Goal: Transaction & Acquisition: Purchase product/service

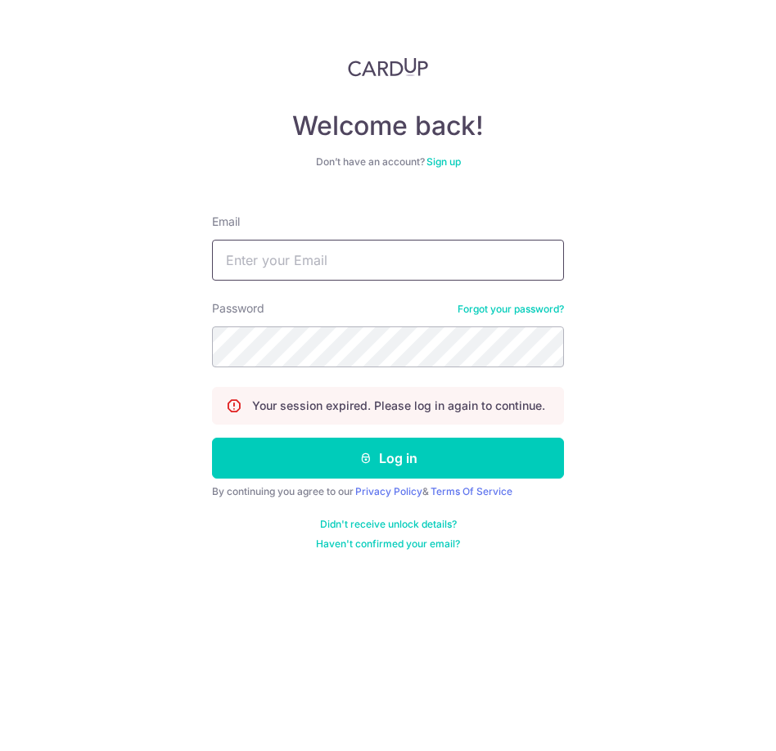
click at [310, 266] on input "Email" at bounding box center [388, 260] width 352 height 41
type input "[EMAIL_ADDRESS][DOMAIN_NAME]"
click at [349, 488] on div "By continuing you agree to our Privacy Policy & Terms Of Service" at bounding box center [388, 491] width 352 height 13
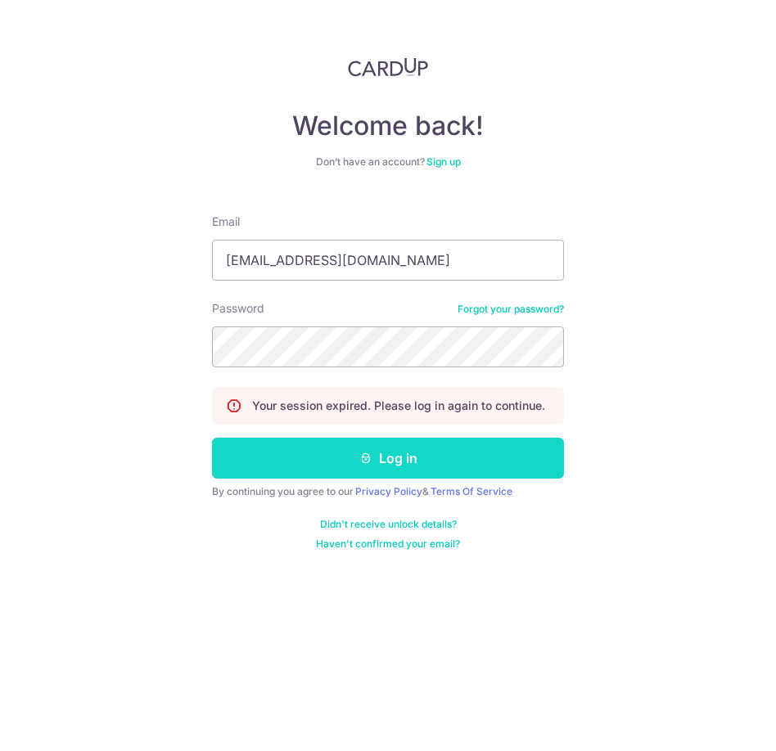
click at [350, 459] on button "Log in" at bounding box center [388, 458] width 352 height 41
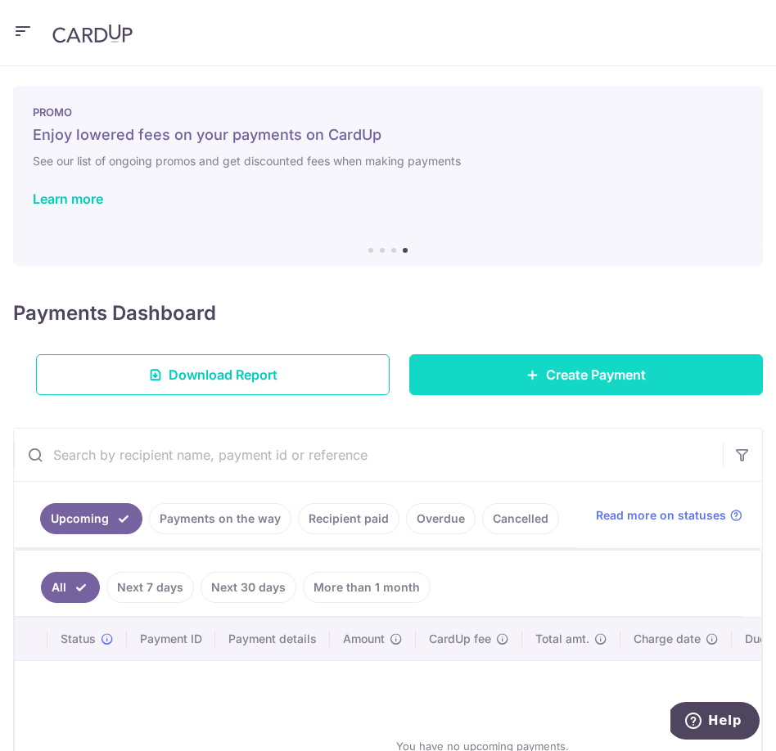
click at [605, 389] on link "Create Payment" at bounding box center [586, 374] width 354 height 41
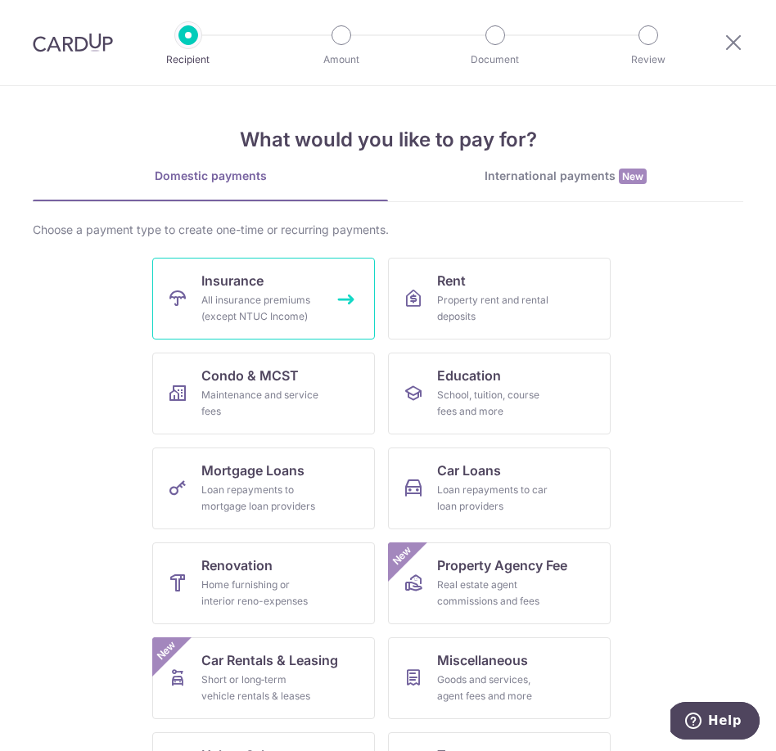
click at [311, 287] on link "Insurance All insurance premiums (except NTUC Income)" at bounding box center [263, 299] width 223 height 82
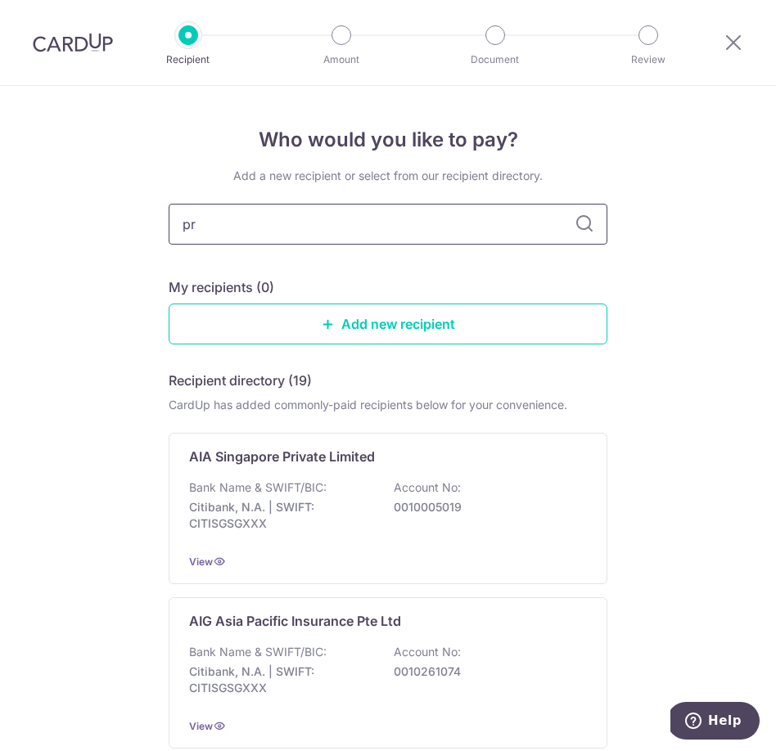
type input "pru"
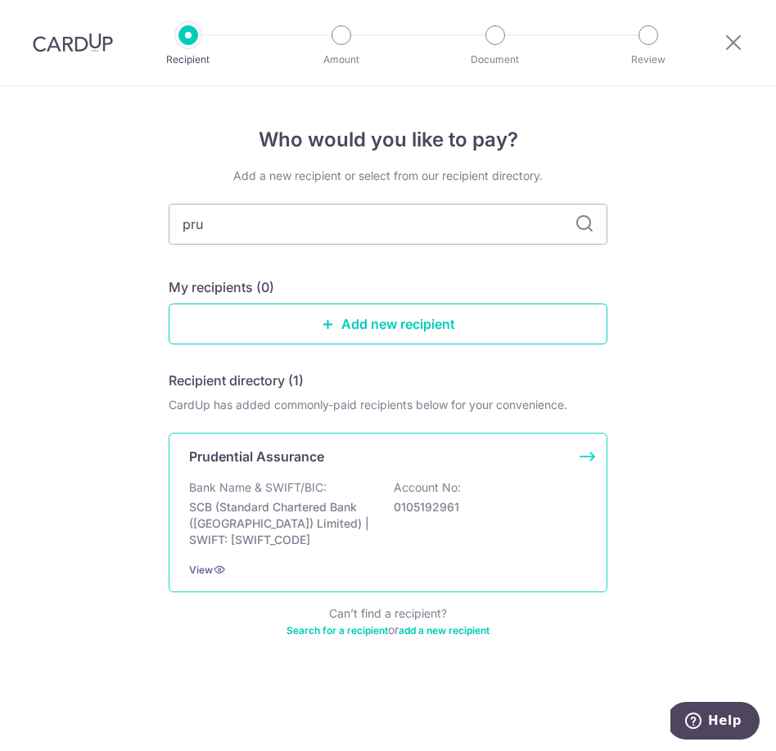
click at [354, 508] on p "SCB (Standard Chartered Bank ([GEOGRAPHIC_DATA]) Limited) | SWIFT: [SWIFT_CODE]" at bounding box center [280, 523] width 183 height 49
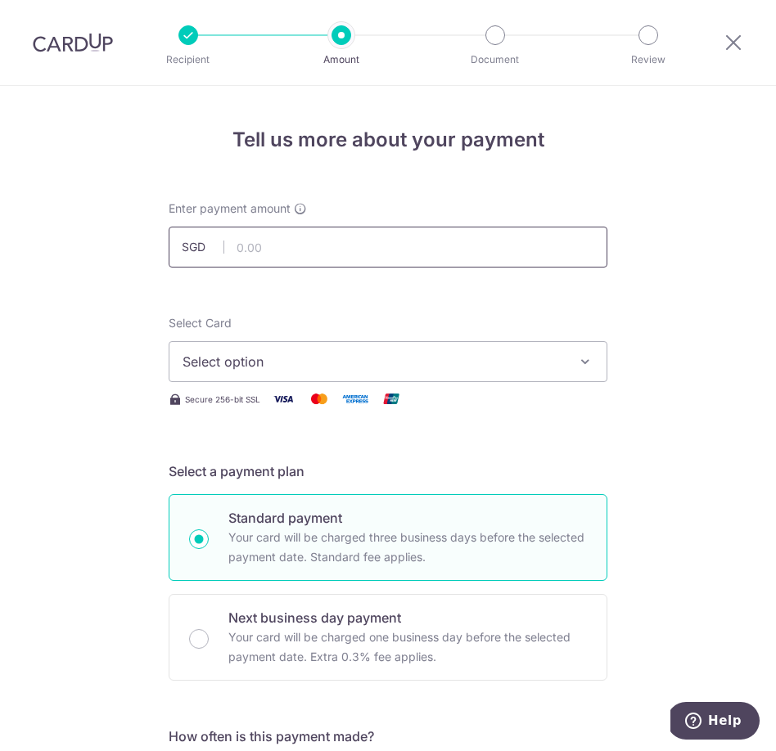
click at [346, 242] on input "text" at bounding box center [388, 247] width 439 height 41
type input "314.34"
click at [575, 360] on button "Select option" at bounding box center [388, 361] width 439 height 41
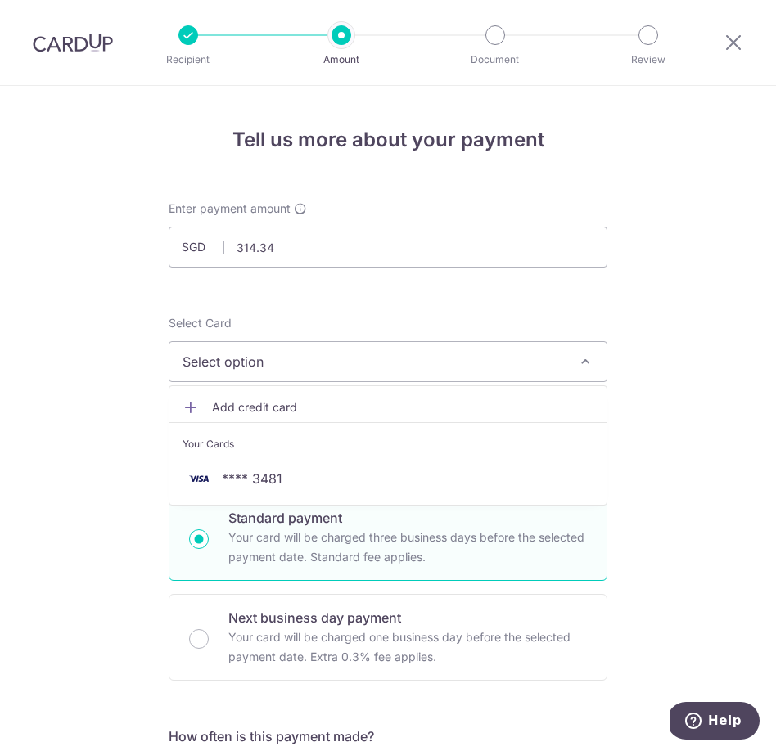
click at [371, 400] on span "Add credit card" at bounding box center [402, 407] width 381 height 16
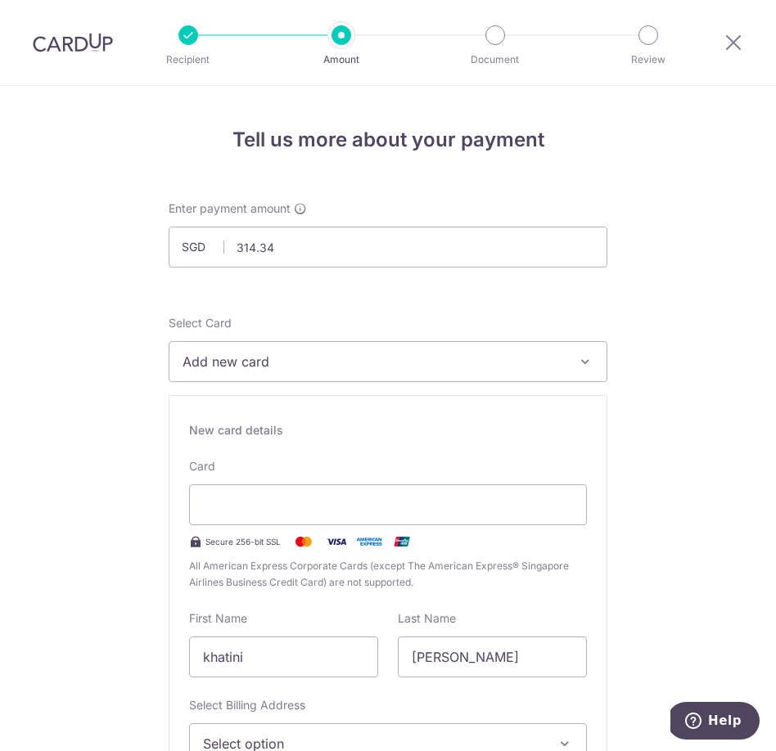
click at [486, 586] on span "All American Express Corporate Cards (except The American Express® Singapore Ai…" at bounding box center [388, 574] width 398 height 33
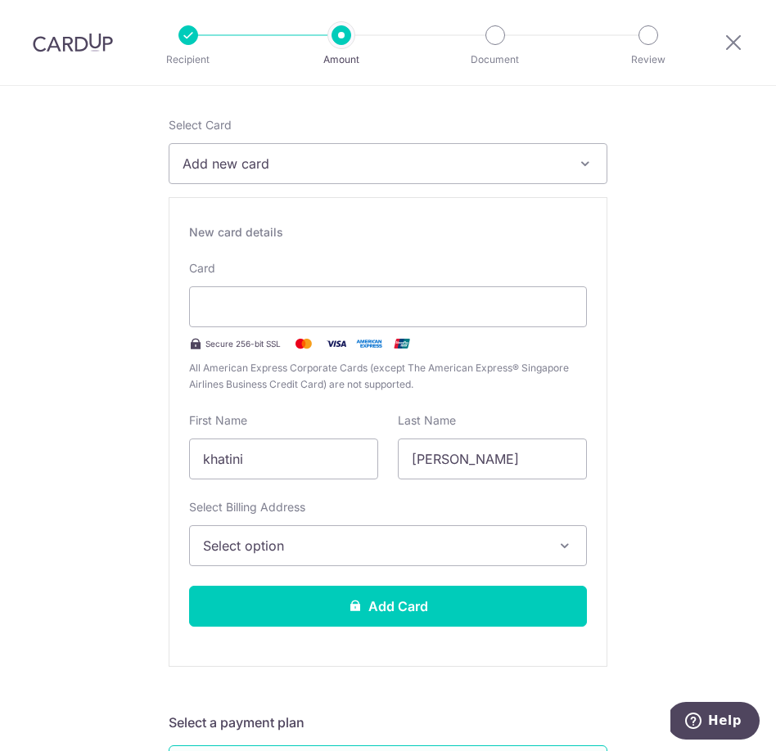
scroll to position [205, 0]
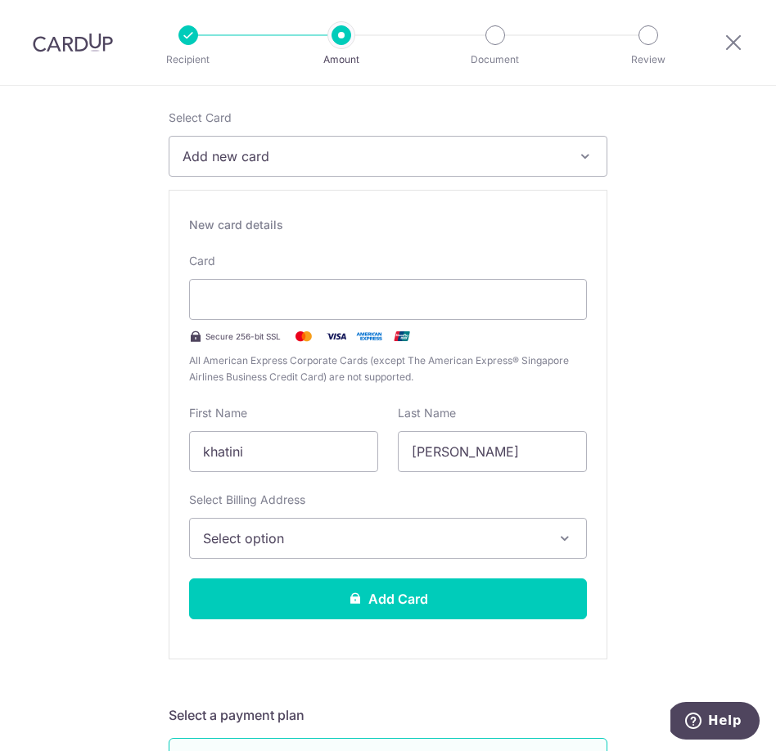
click at [531, 542] on span "Select option" at bounding box center [373, 539] width 340 height 20
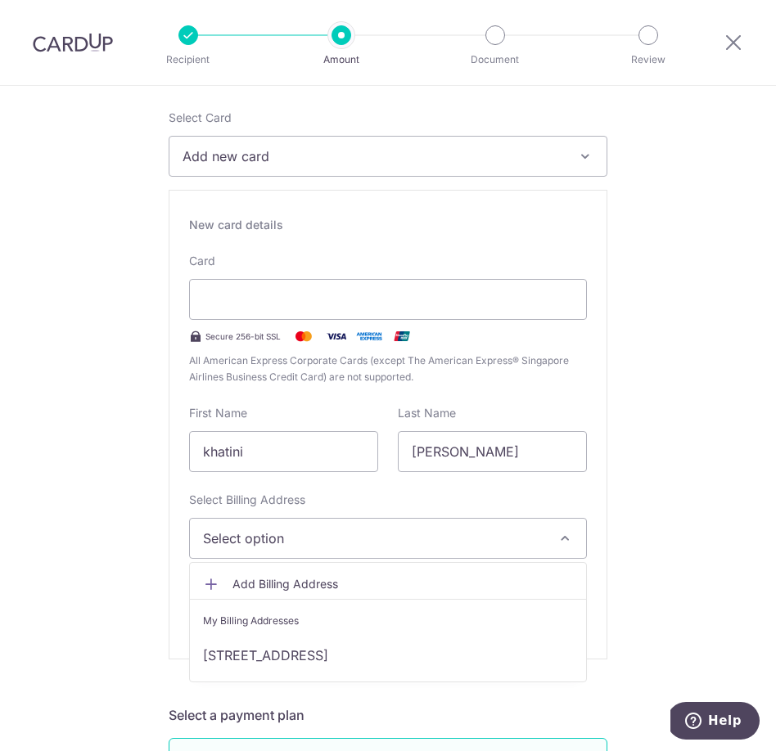
click at [517, 591] on span "Add Billing Address" at bounding box center [402, 584] width 340 height 16
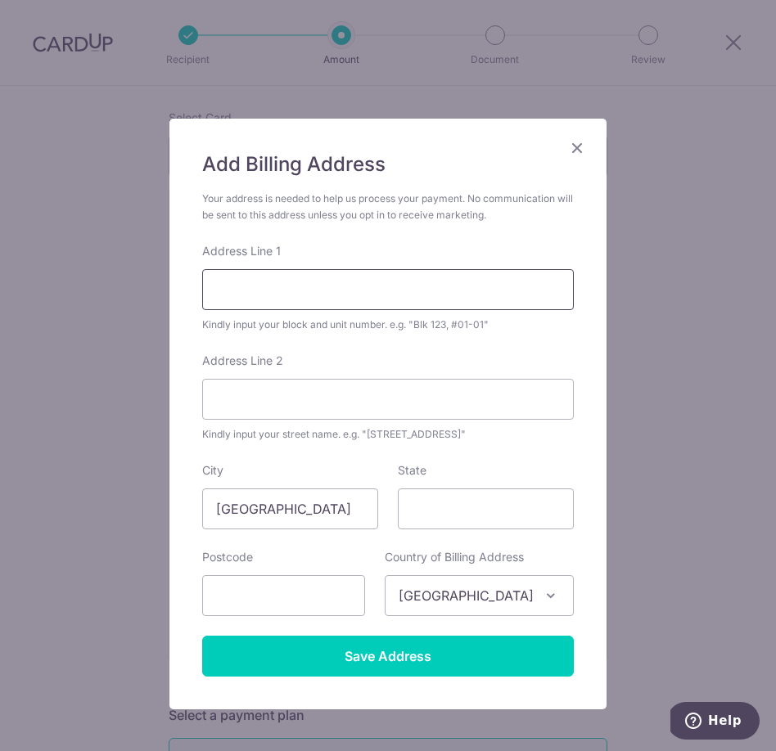
click at [312, 292] on input "Address Line 1" at bounding box center [388, 289] width 372 height 41
type input "87 Flora Drive #07-58 Hedges Park"
type input "Beta Grove"
type input "506889"
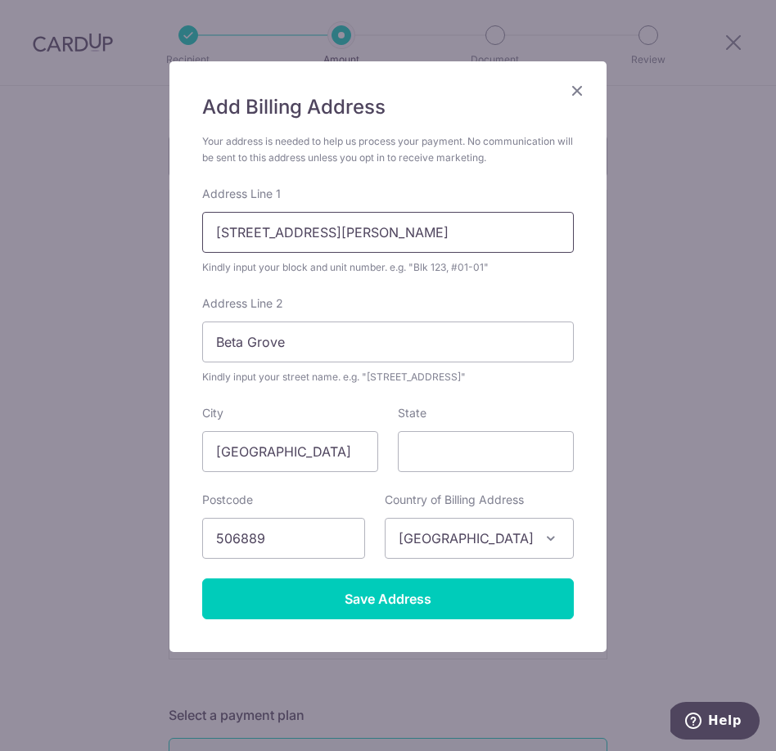
scroll to position [75, 0]
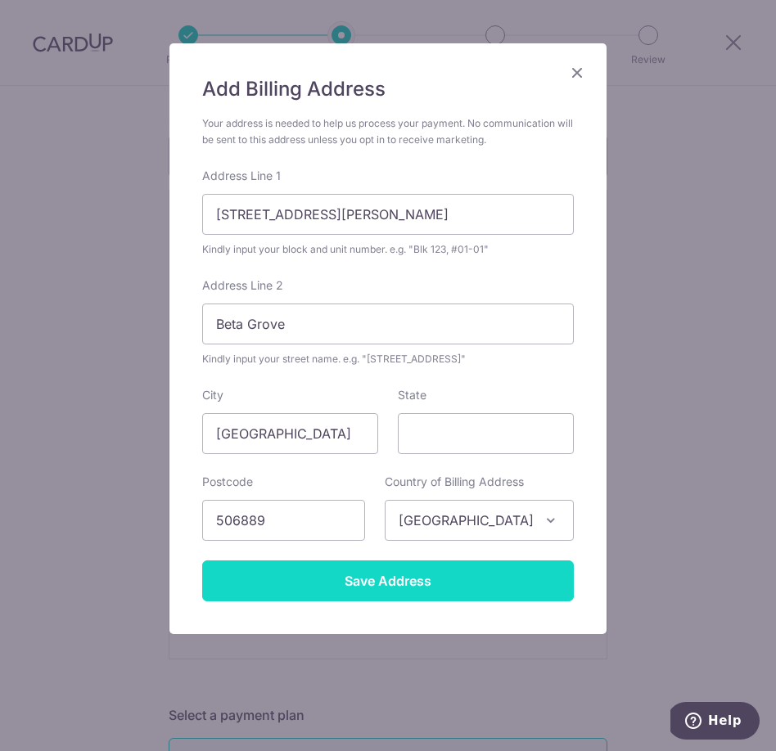
click at [423, 574] on input "Save Address" at bounding box center [388, 581] width 372 height 41
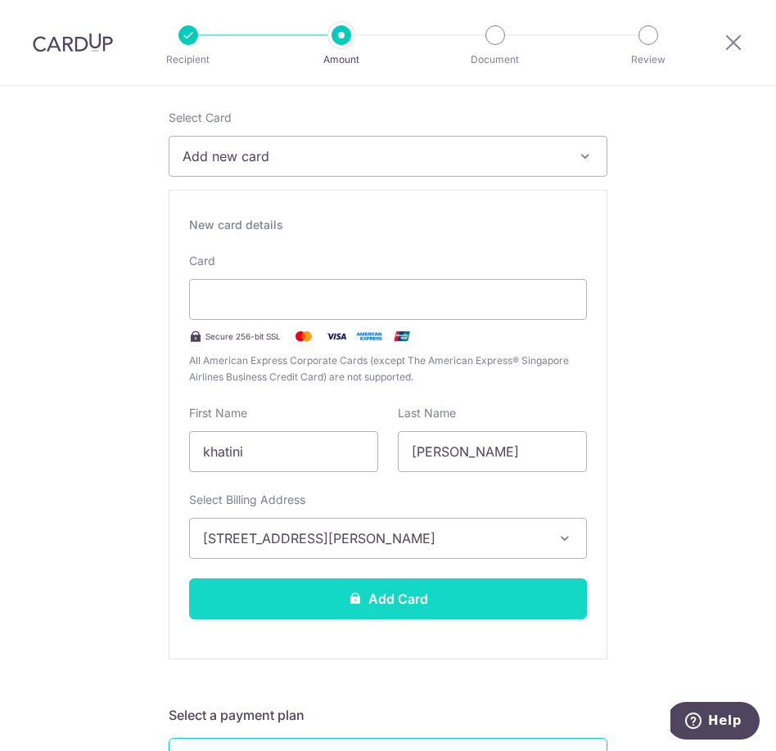
click at [498, 592] on button "Add Card" at bounding box center [388, 599] width 398 height 41
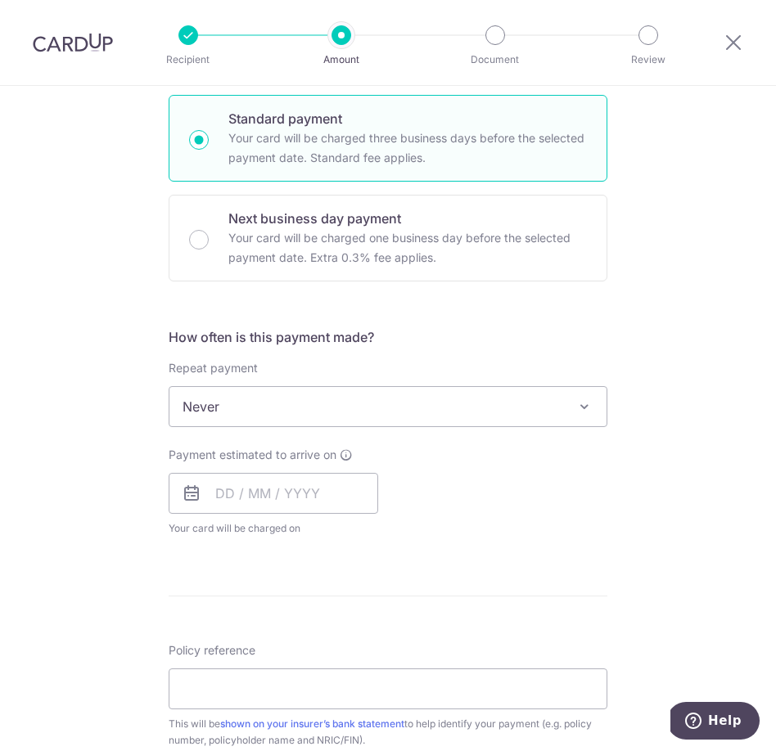
scroll to position [401, 0]
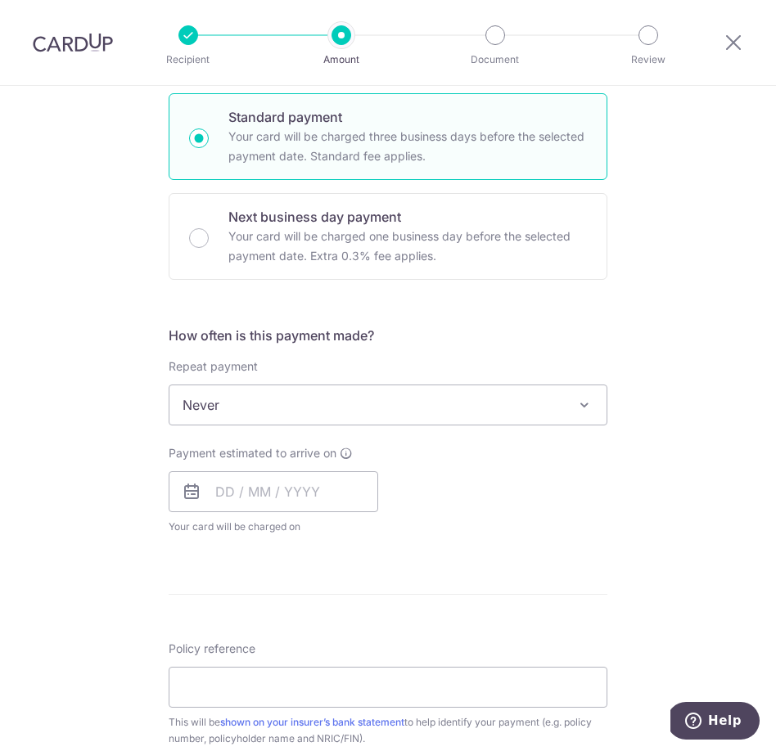
click at [588, 404] on span at bounding box center [584, 405] width 20 height 20
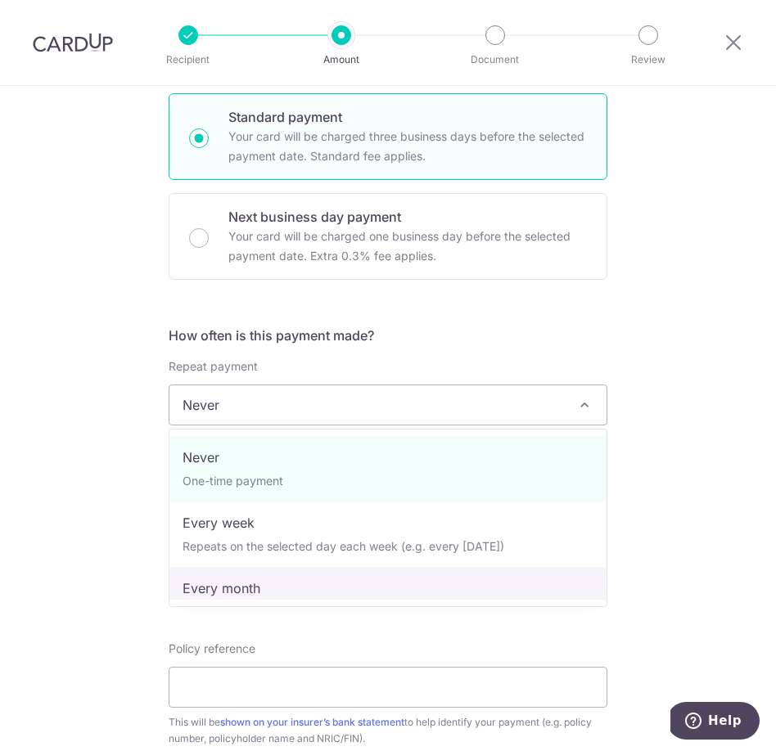
select select "3"
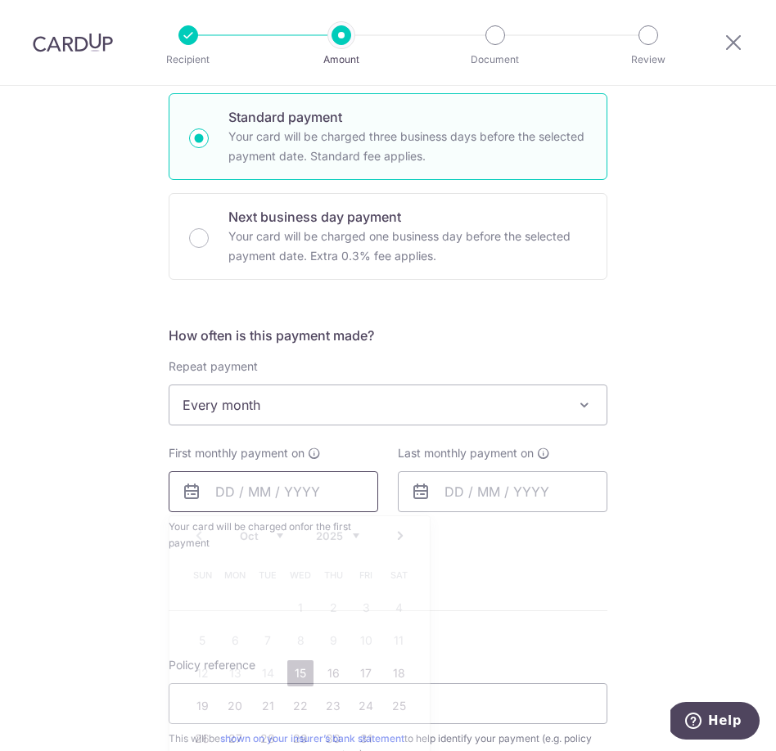
click at [225, 496] on input "text" at bounding box center [274, 491] width 210 height 41
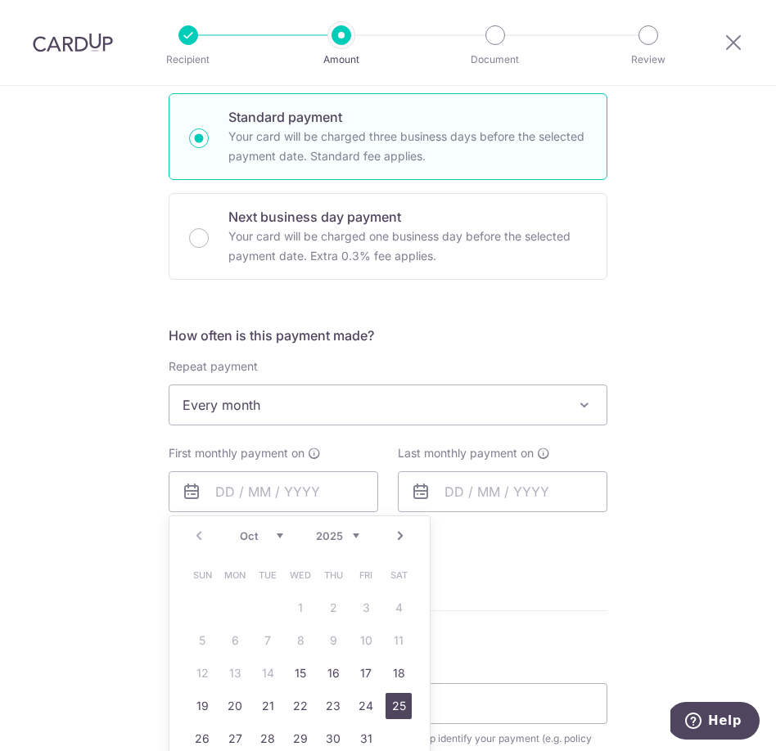
click at [394, 702] on link "25" at bounding box center [398, 706] width 26 height 26
type input "25/10/2025"
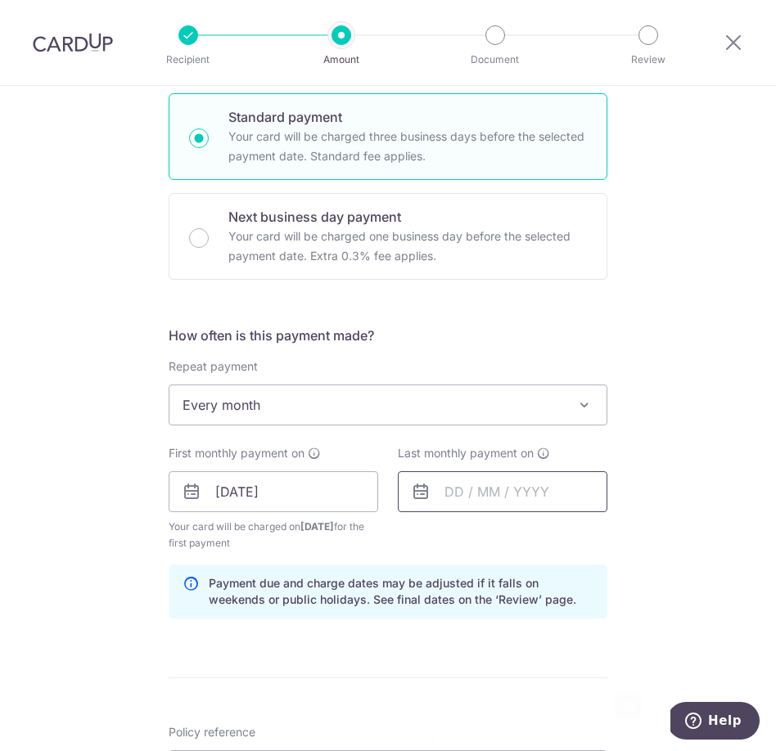
click at [499, 494] on input "text" at bounding box center [503, 491] width 210 height 41
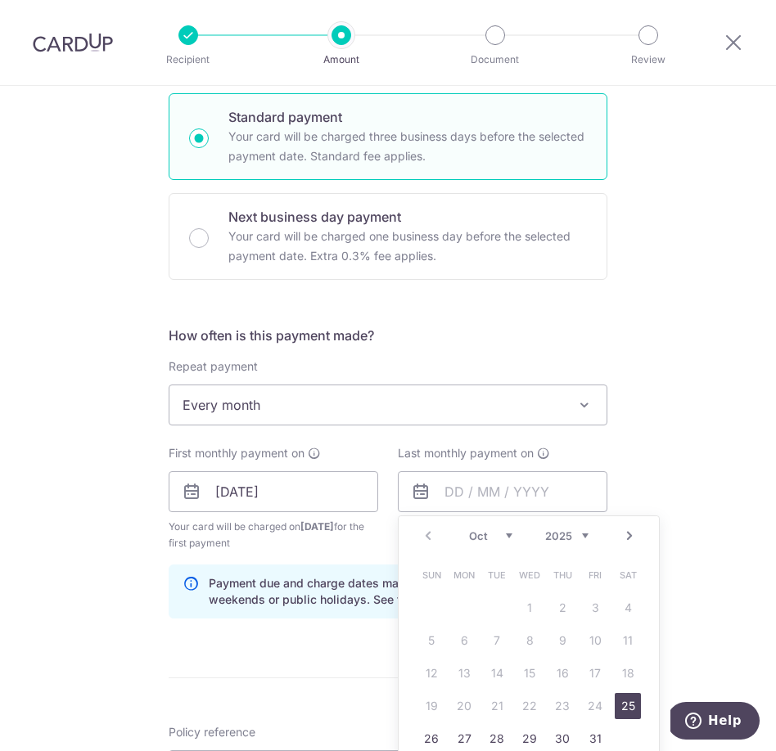
click at [583, 537] on select "2025 2026 2027 2028 2029 2030 2031 2032 2033 2034 2035" at bounding box center [566, 535] width 43 height 13
click at [438, 736] on link "25" at bounding box center [431, 739] width 26 height 26
type input "25/10/2026"
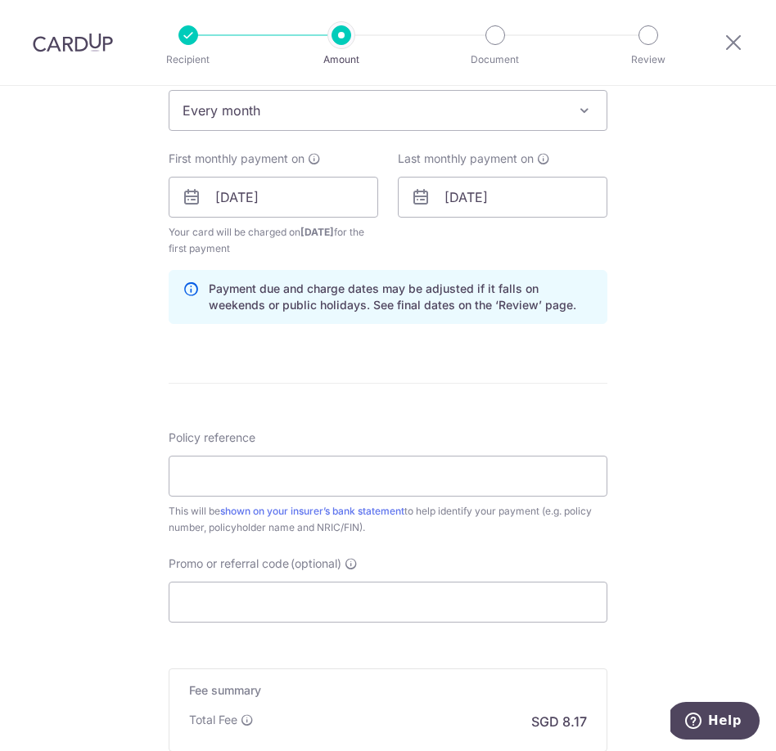
scroll to position [698, 0]
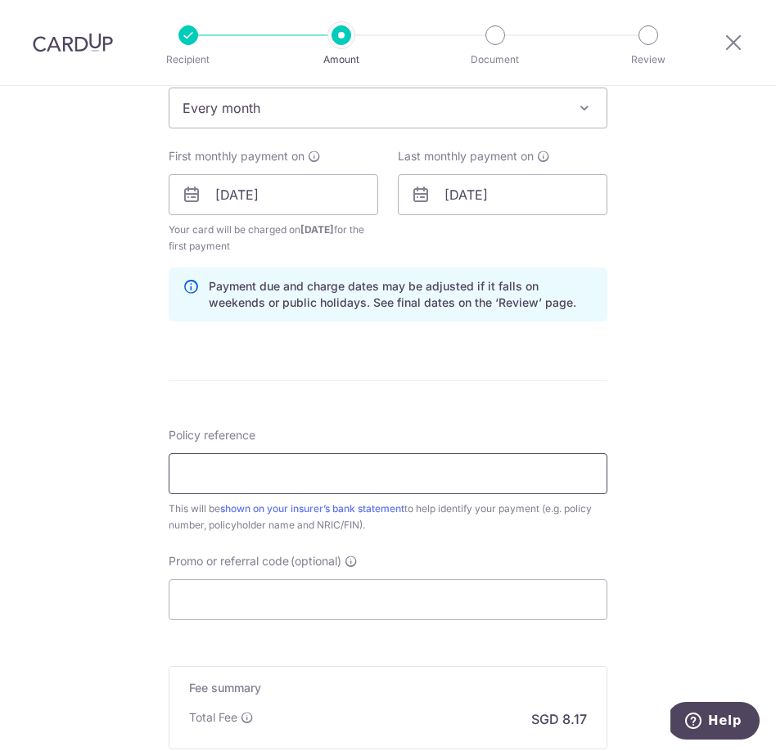
click at [541, 489] on input "Policy reference" at bounding box center [388, 473] width 439 height 41
type input "73570503"
click at [484, 607] on input "Promo or referral code (optional)" at bounding box center [388, 599] width 439 height 41
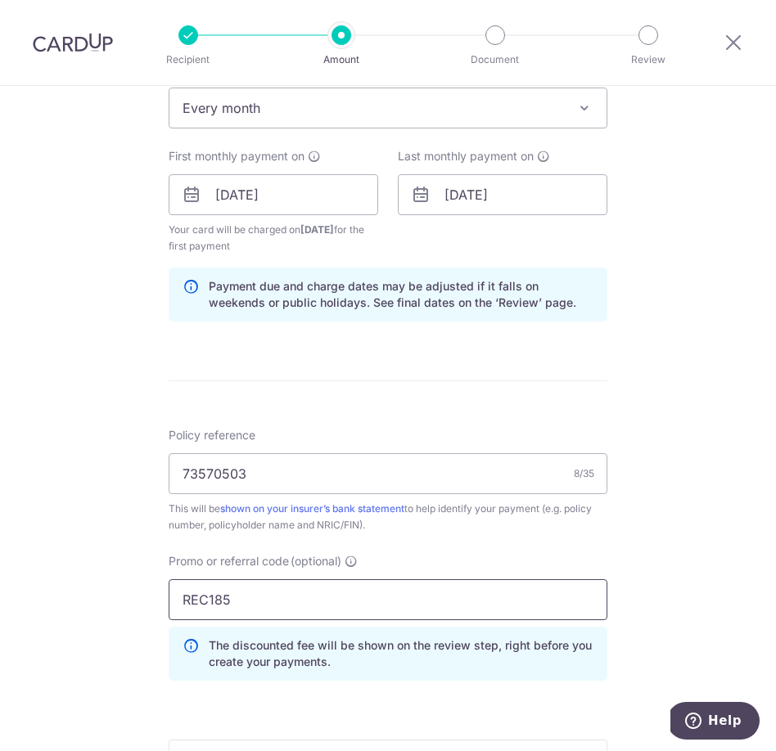
type input "REC185"
click at [685, 601] on div "Tell us more about your payment Enter payment amount SGD 314.34 314.34 Card add…" at bounding box center [388, 210] width 776 height 1645
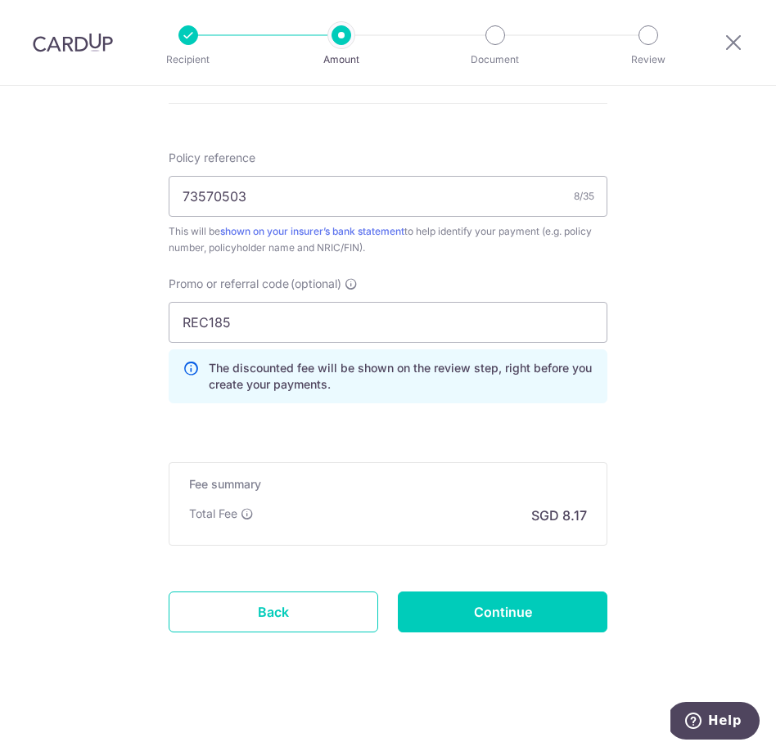
scroll to position [980, 0]
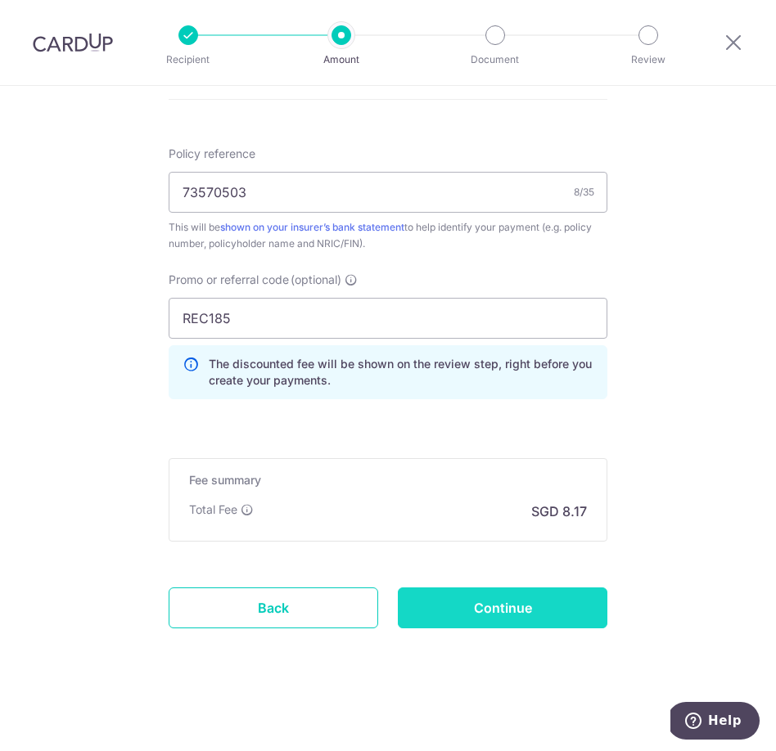
click at [477, 597] on input "Continue" at bounding box center [503, 608] width 210 height 41
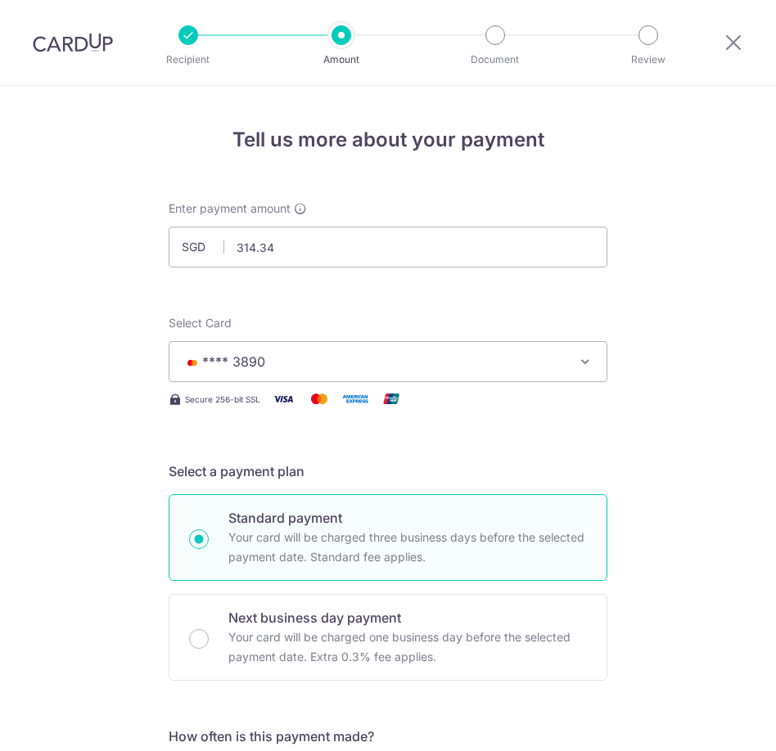
scroll to position [919, 0]
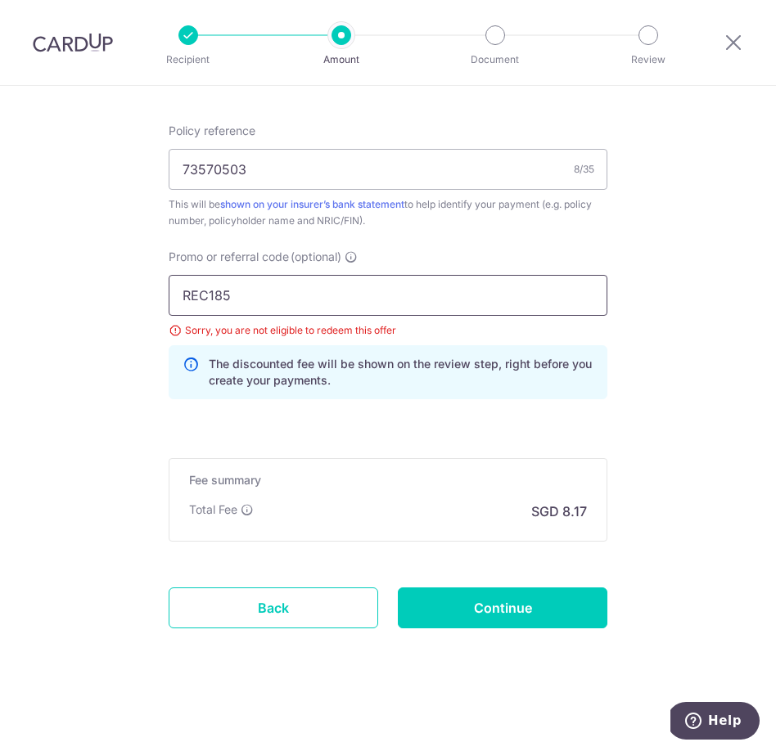
drag, startPoint x: 239, startPoint y: 294, endPoint x: 143, endPoint y: 293, distance: 95.8
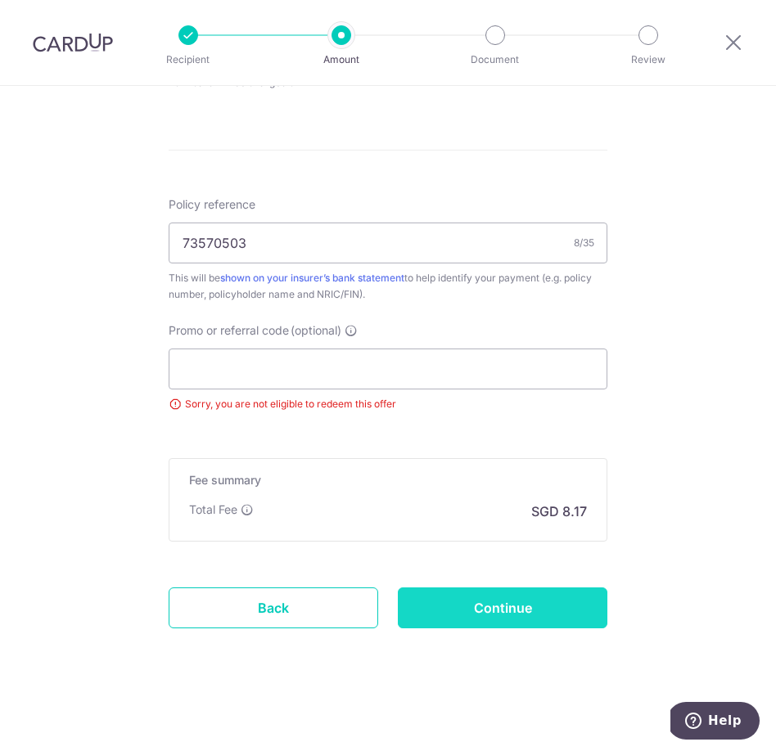
click at [484, 603] on input "Continue" at bounding box center [503, 608] width 210 height 41
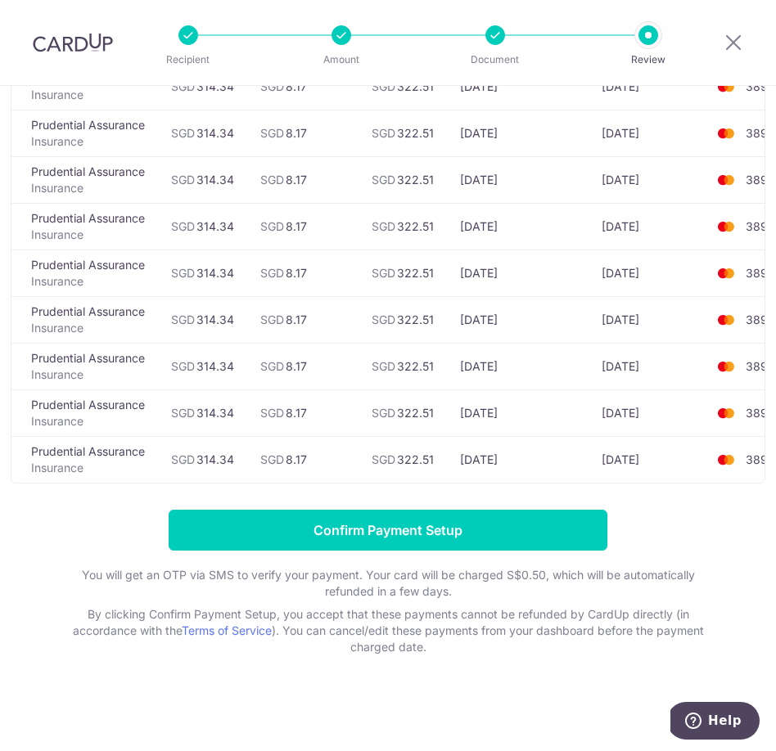
scroll to position [385, 0]
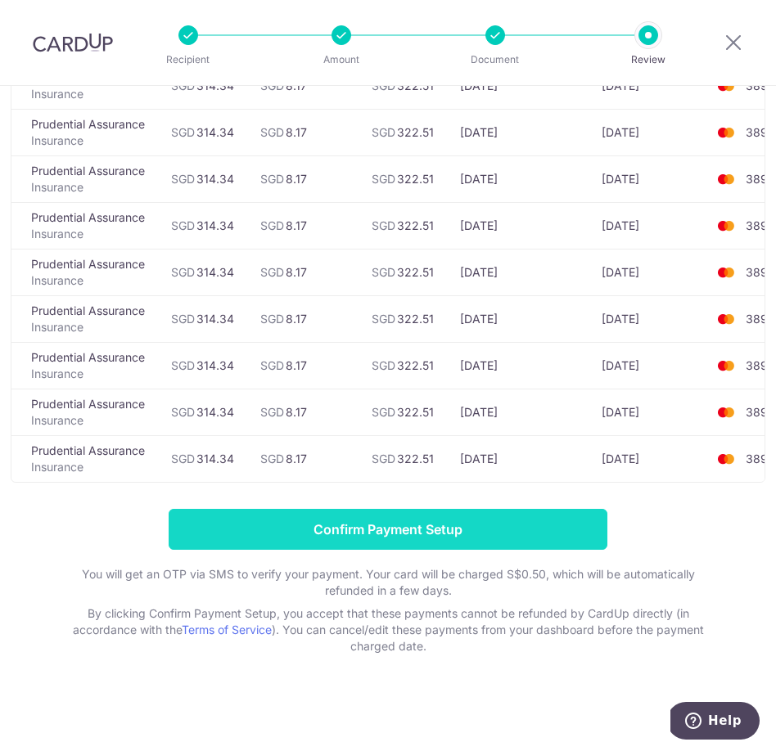
click at [557, 530] on input "Confirm Payment Setup" at bounding box center [388, 529] width 439 height 41
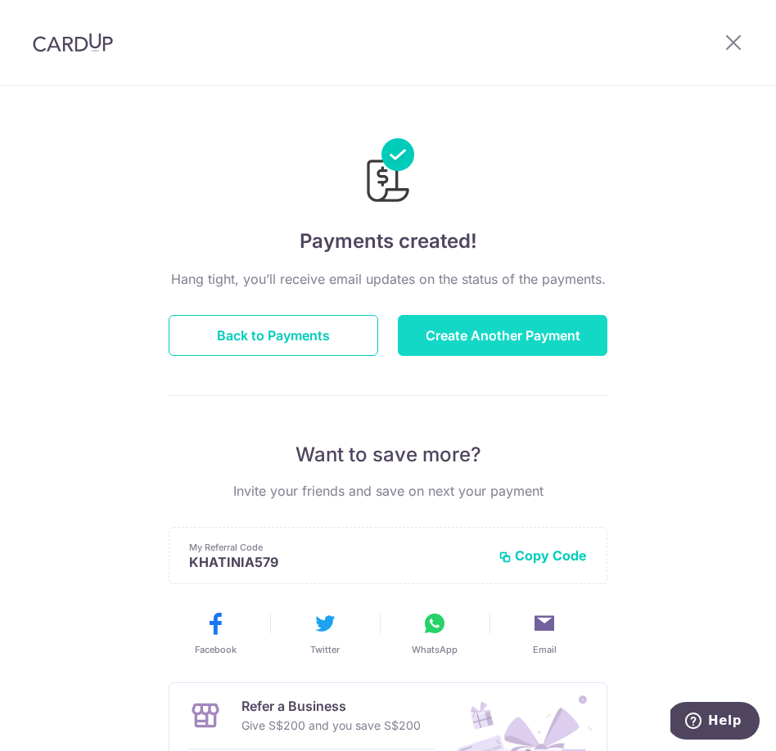
click at [543, 342] on button "Create Another Payment" at bounding box center [503, 335] width 210 height 41
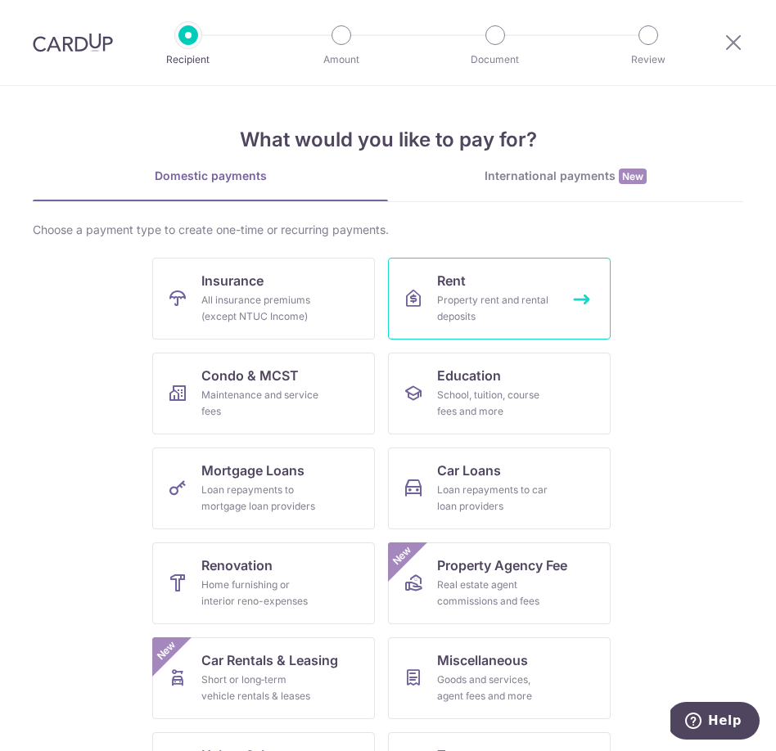
click at [499, 310] on div "Property rent and rental deposits" at bounding box center [496, 308] width 118 height 33
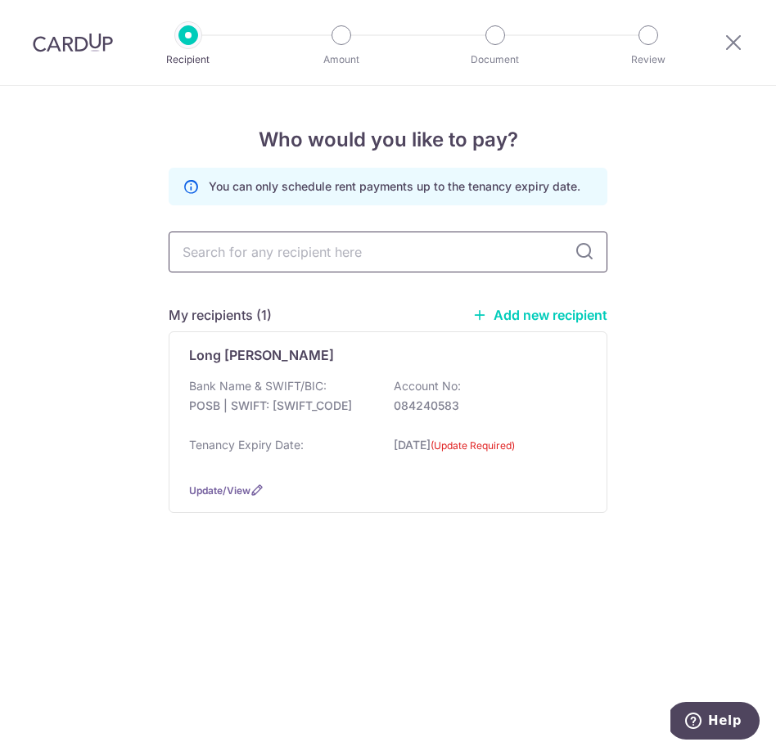
click at [398, 241] on input "text" at bounding box center [388, 252] width 439 height 41
type input "KEL"
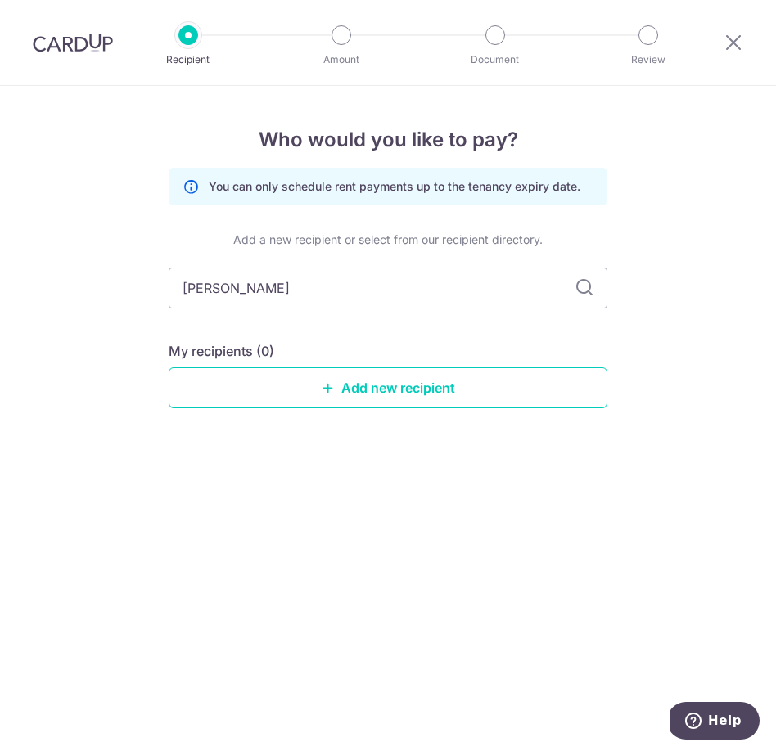
type input "Kelly Chan"
click at [404, 391] on link "Add new recipient" at bounding box center [388, 387] width 439 height 41
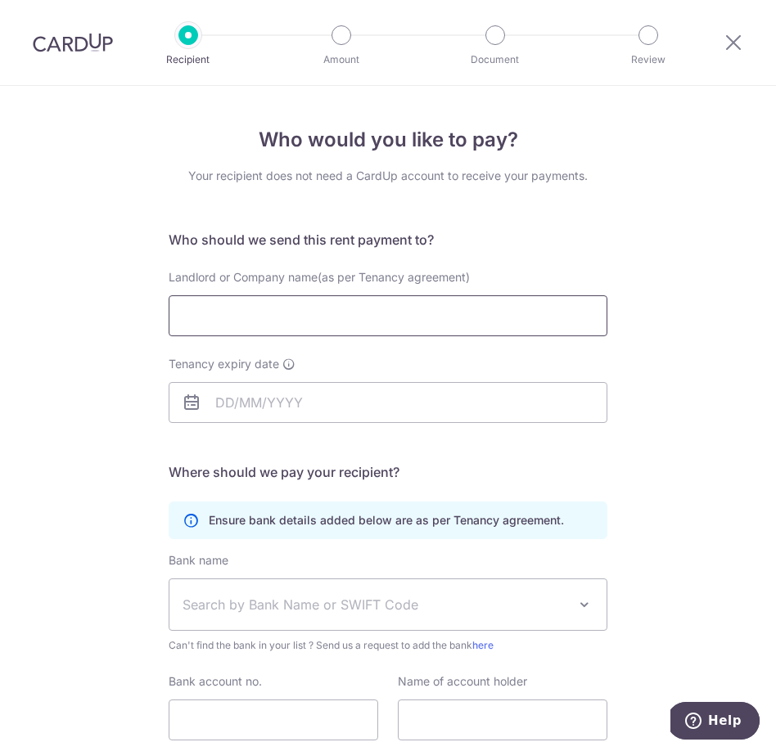
click at [309, 318] on input "Landlord or Company name(as per Tenancy agreement)" at bounding box center [388, 315] width 439 height 41
type input "Kelly Chan"
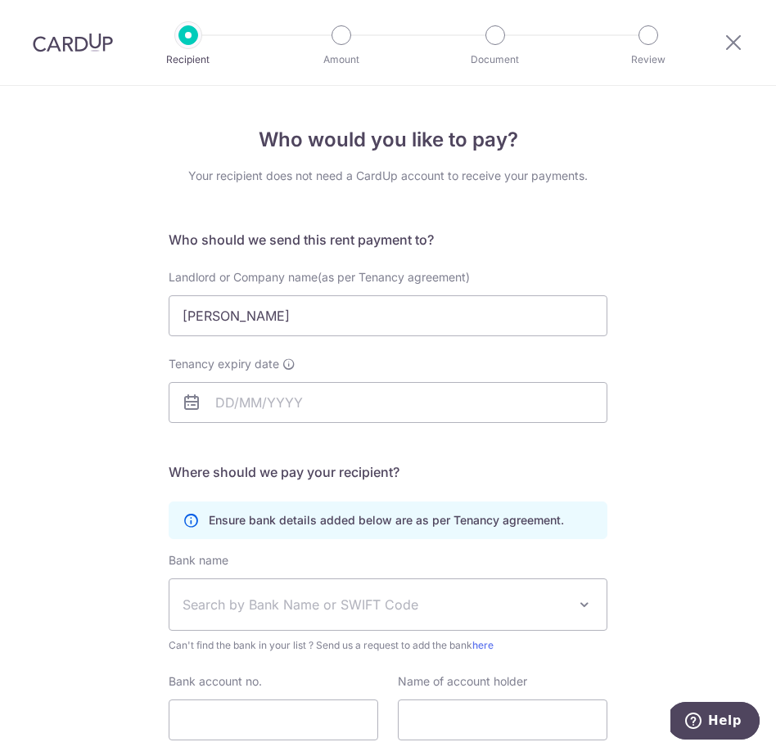
click at [710, 565] on div "Who would you like to pay? Your recipient does not need a CardUp account to rec…" at bounding box center [388, 479] width 776 height 786
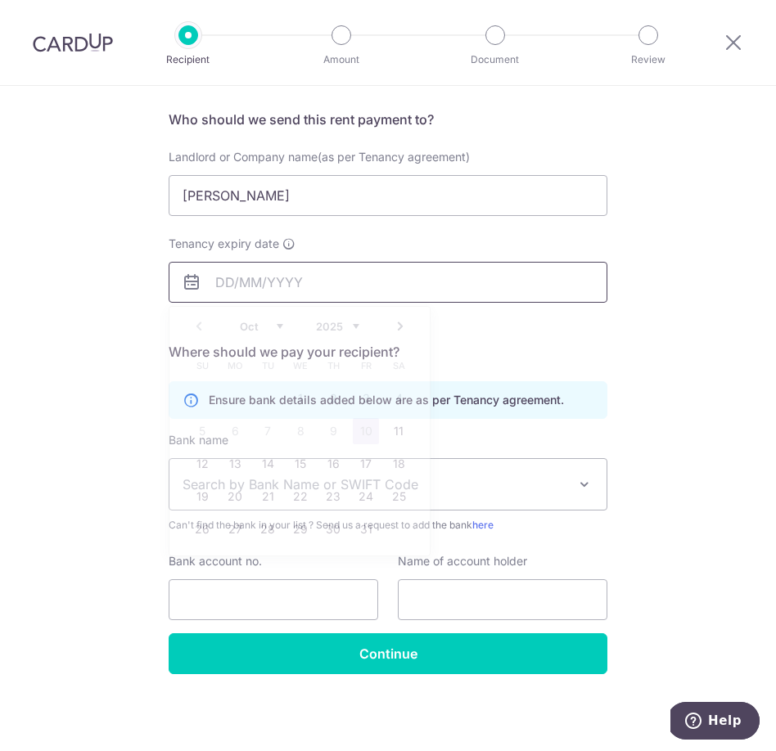
click at [335, 294] on input "Tenancy expiry date" at bounding box center [388, 282] width 439 height 41
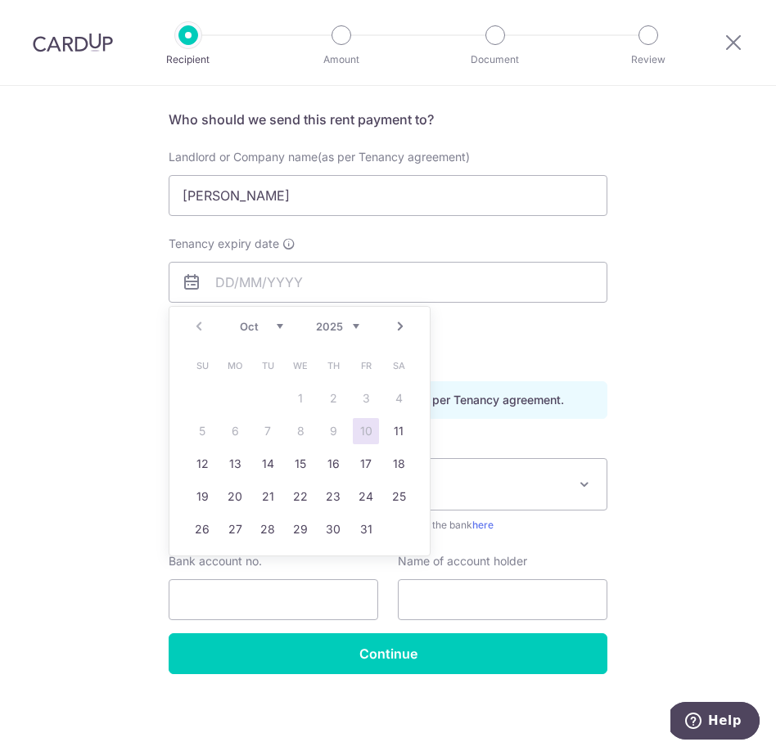
click at [357, 325] on select "2025 2026 2027 2028 2029 2030 2031 2032 2033 2034 2035" at bounding box center [337, 326] width 43 height 13
click at [275, 325] on select "Jan Feb Mar Apr May Jun Jul Aug Sep Oct Nov Dec" at bounding box center [261, 326] width 43 height 13
click at [199, 461] on link "10" at bounding box center [202, 464] width 26 height 26
type input "10/01/2027"
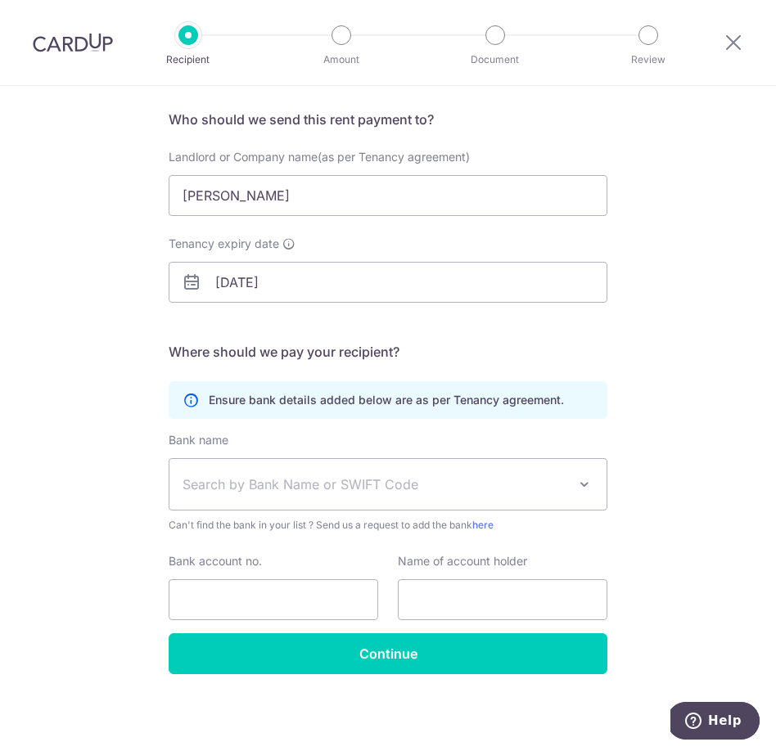
click at [319, 484] on span "Search by Bank Name or SWIFT Code" at bounding box center [374, 485] width 385 height 20
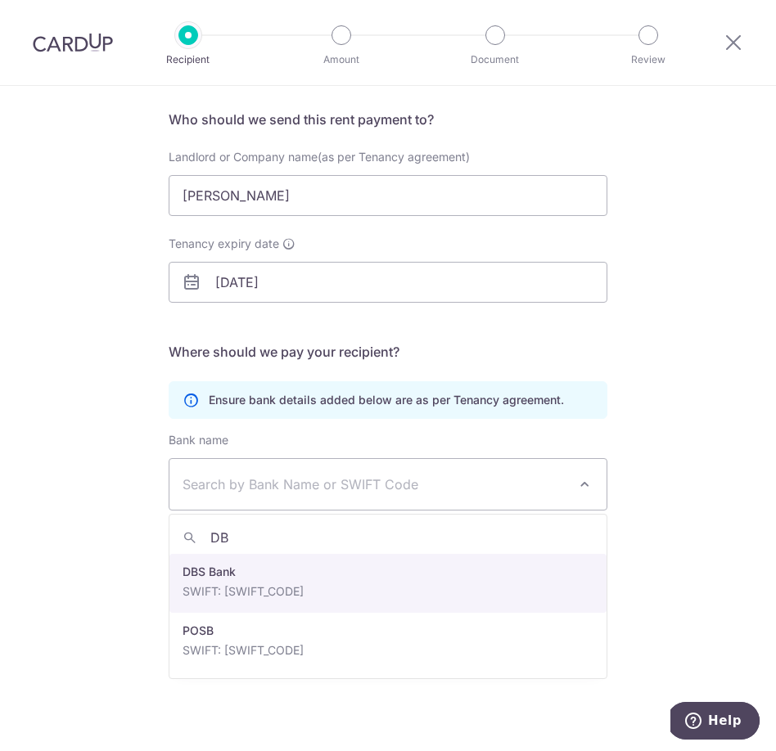
type input "DB"
select select "6"
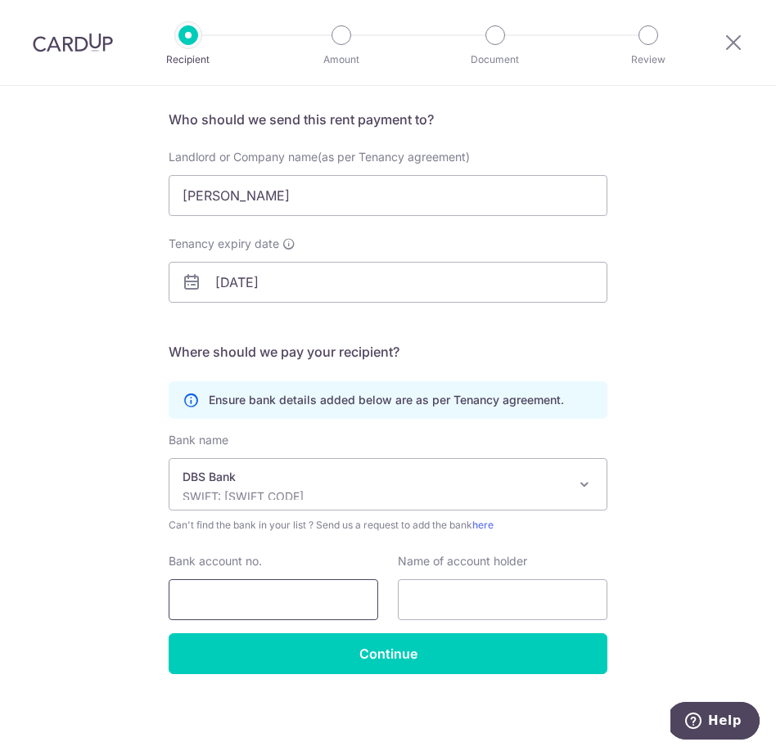
click at [329, 593] on input "Bank account no." at bounding box center [274, 599] width 210 height 41
click at [226, 597] on input "Bank account no." at bounding box center [274, 599] width 210 height 41
type input "148137358"
click at [489, 596] on input "text" at bounding box center [503, 599] width 210 height 41
type input "Wye Chyn Kelly Junior Chan"
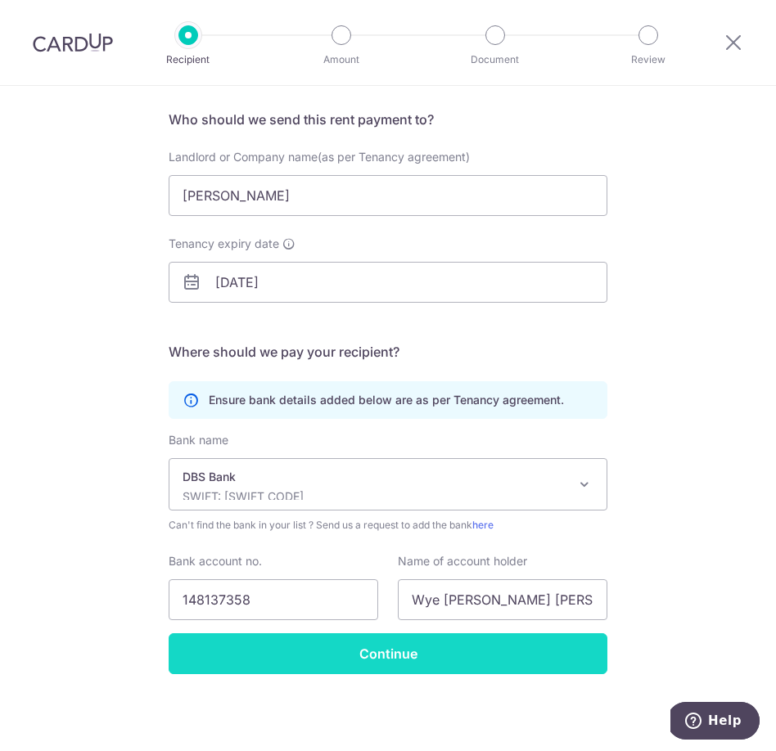
click at [590, 670] on input "Continue" at bounding box center [388, 653] width 439 height 41
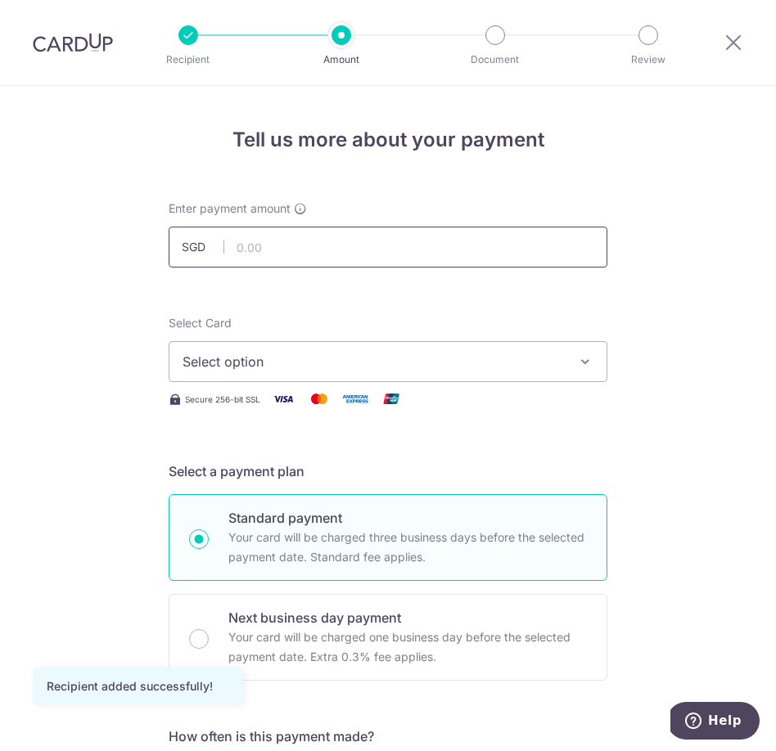
click at [345, 255] on input "text" at bounding box center [388, 247] width 439 height 41
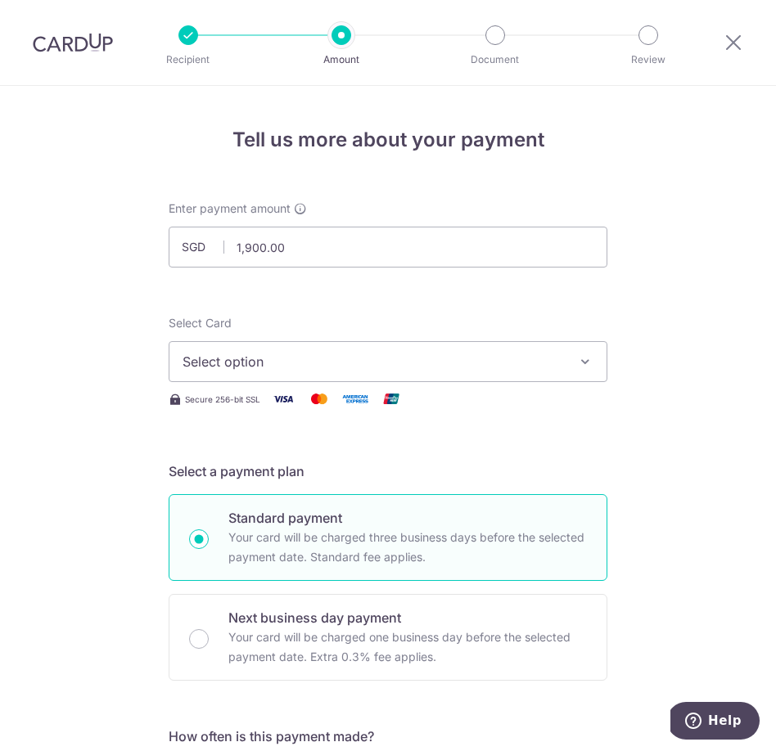
type input "1,900.00"
click at [551, 354] on span "Select option" at bounding box center [372, 362] width 381 height 20
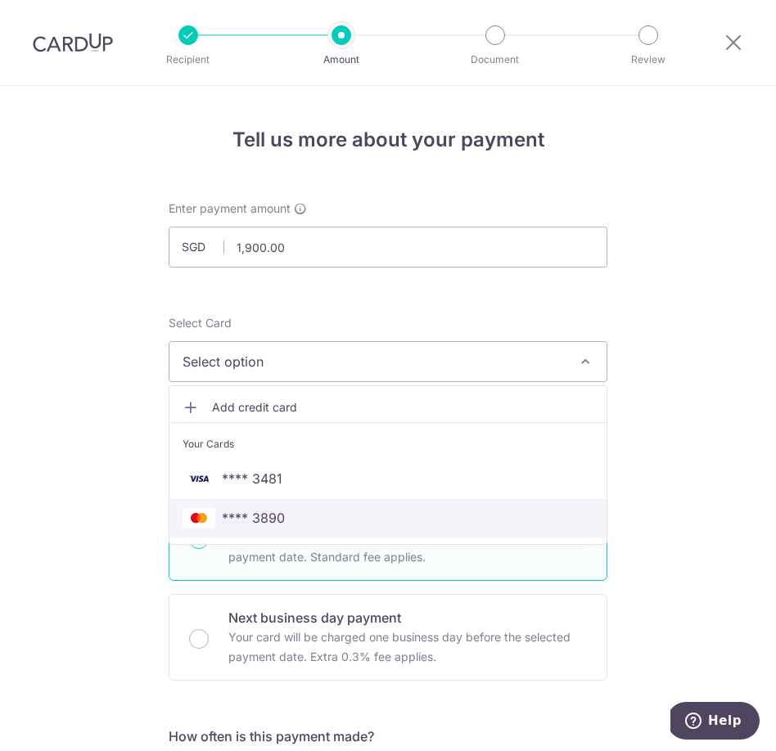
click at [480, 514] on span "**** 3890" at bounding box center [387, 518] width 411 height 20
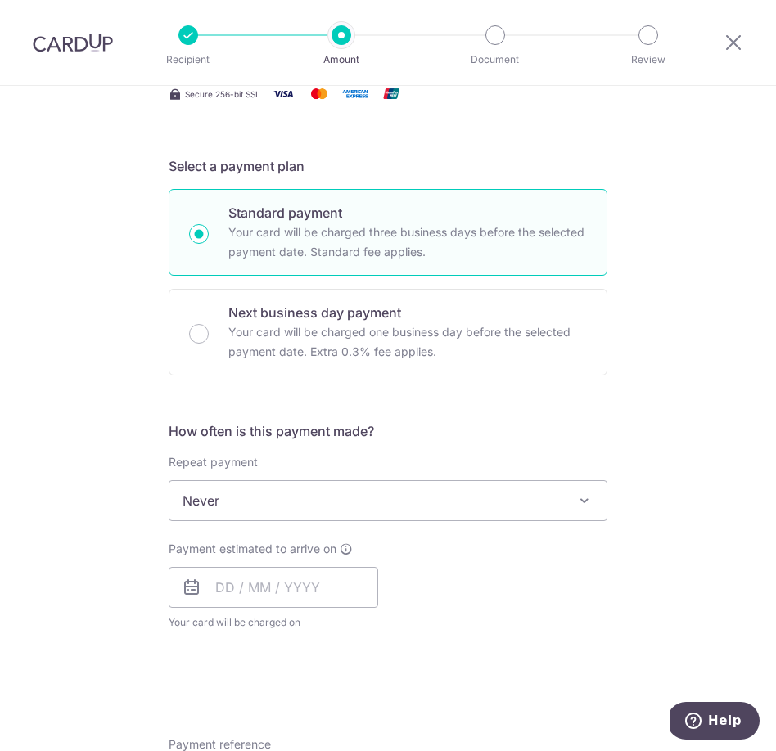
scroll to position [378, 0]
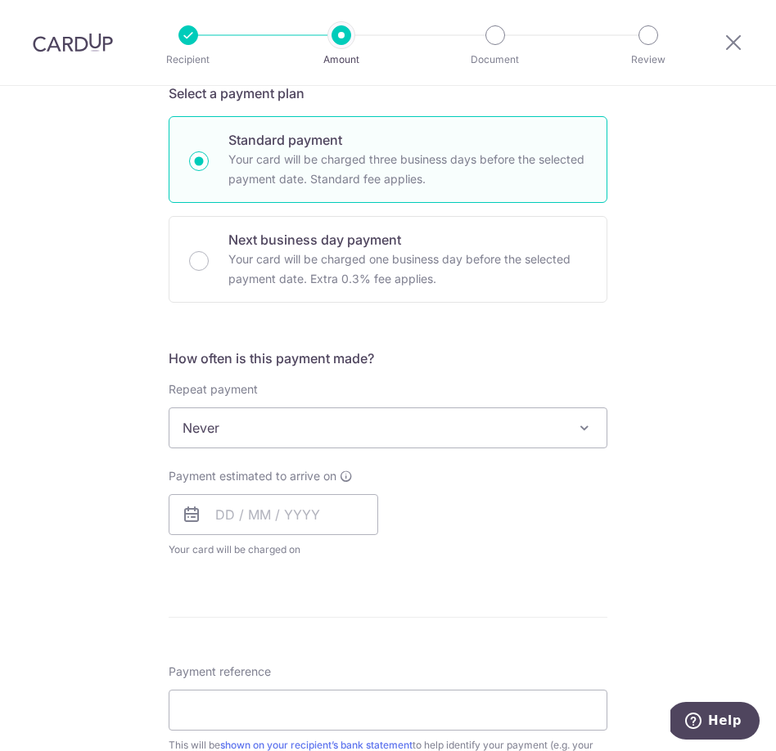
click at [391, 441] on span "Never" at bounding box center [387, 427] width 437 height 39
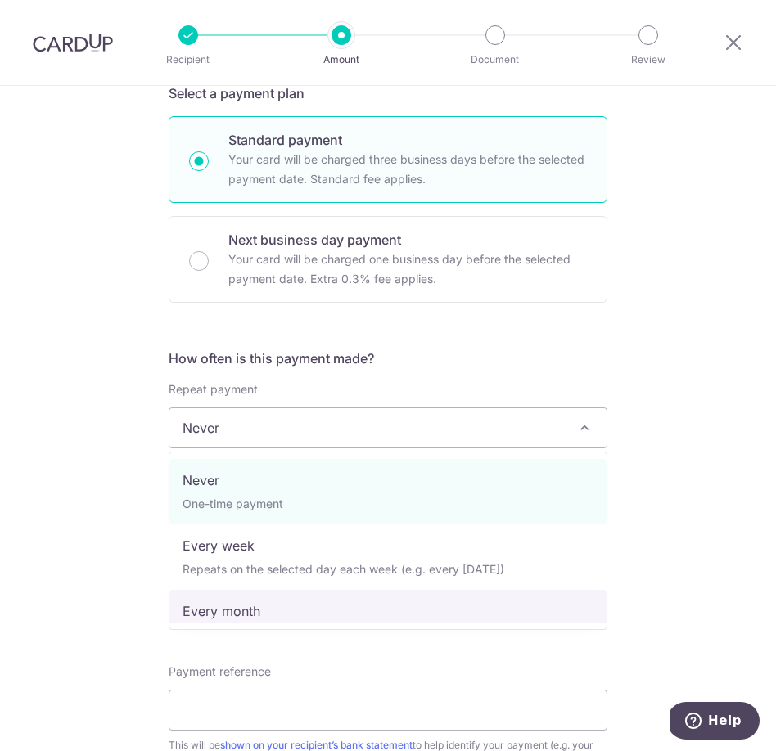
select select "3"
type input "10/01/2027"
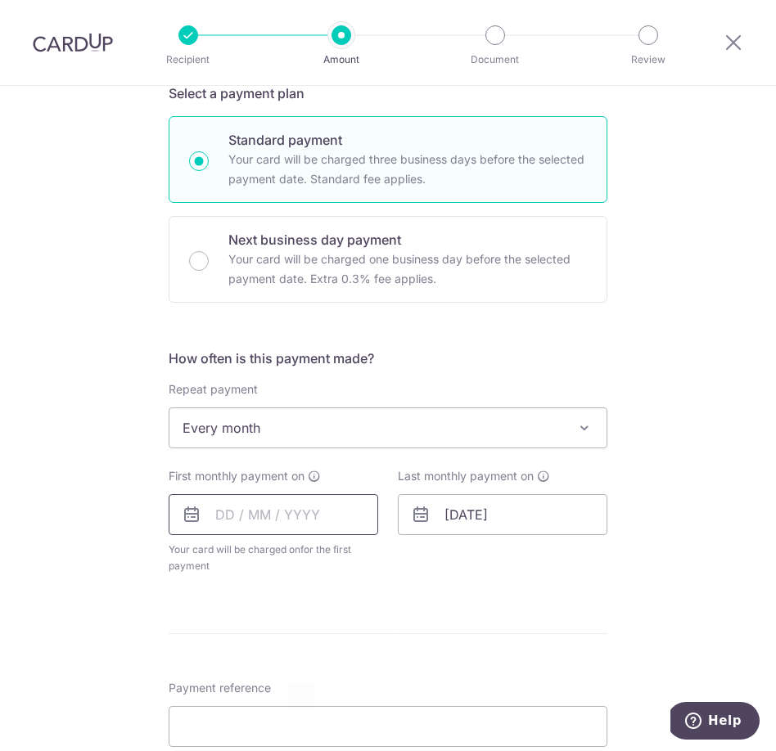
click at [220, 517] on input "text" at bounding box center [274, 514] width 210 height 41
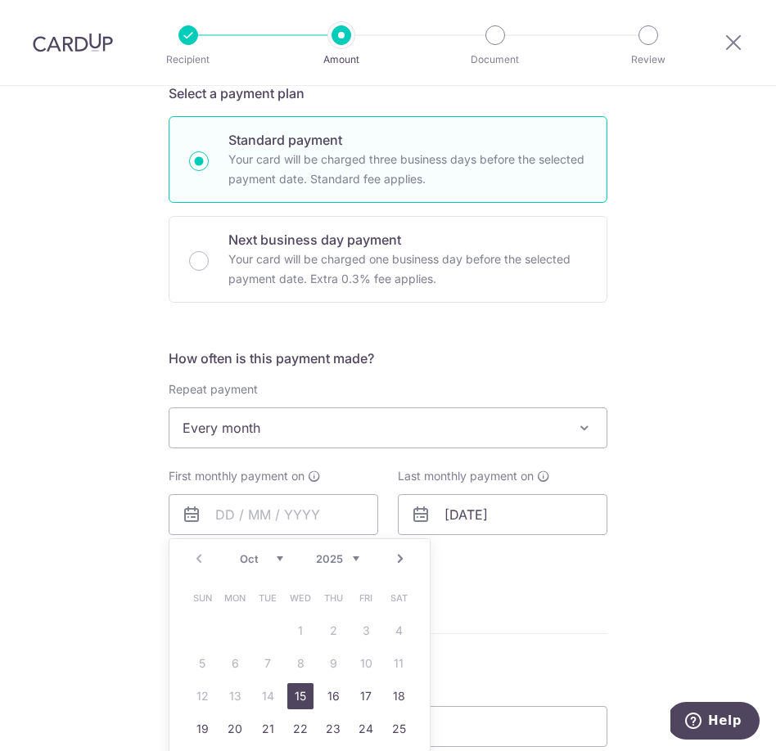
click at [271, 561] on select "Oct Nov Dec" at bounding box center [261, 558] width 43 height 13
click at [277, 664] on link "4" at bounding box center [268, 664] width 26 height 26
type input "04/11/2025"
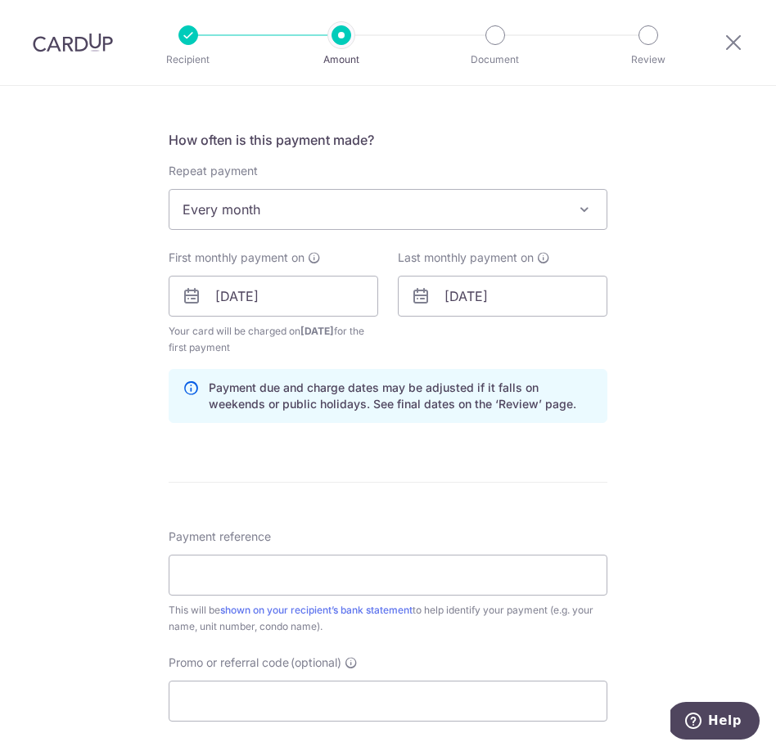
scroll to position [740, 0]
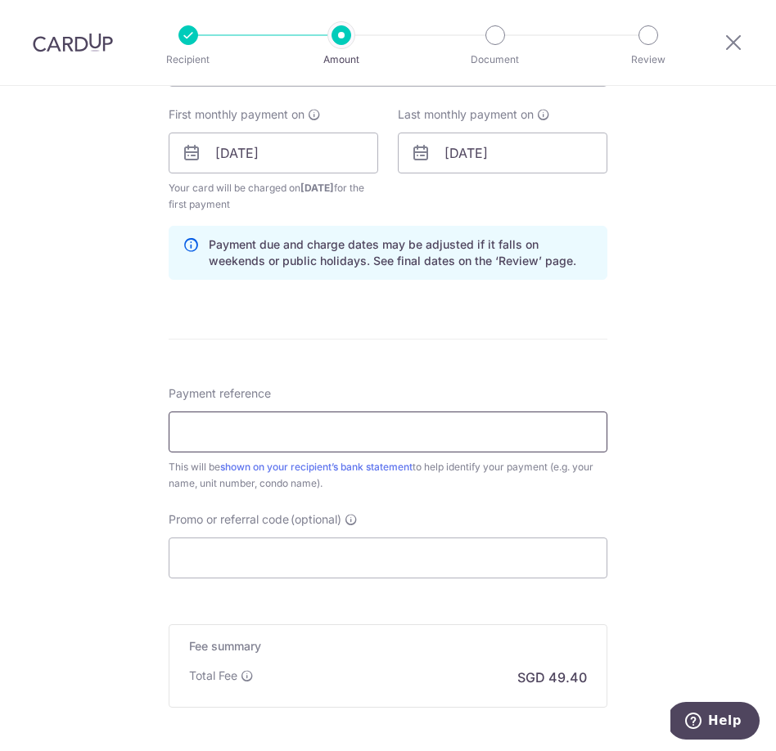
click at [435, 431] on input "Payment reference" at bounding box center [388, 432] width 439 height 41
type input "House rent"
click at [288, 552] on input "Promo or referral code (optional)" at bounding box center [388, 558] width 439 height 41
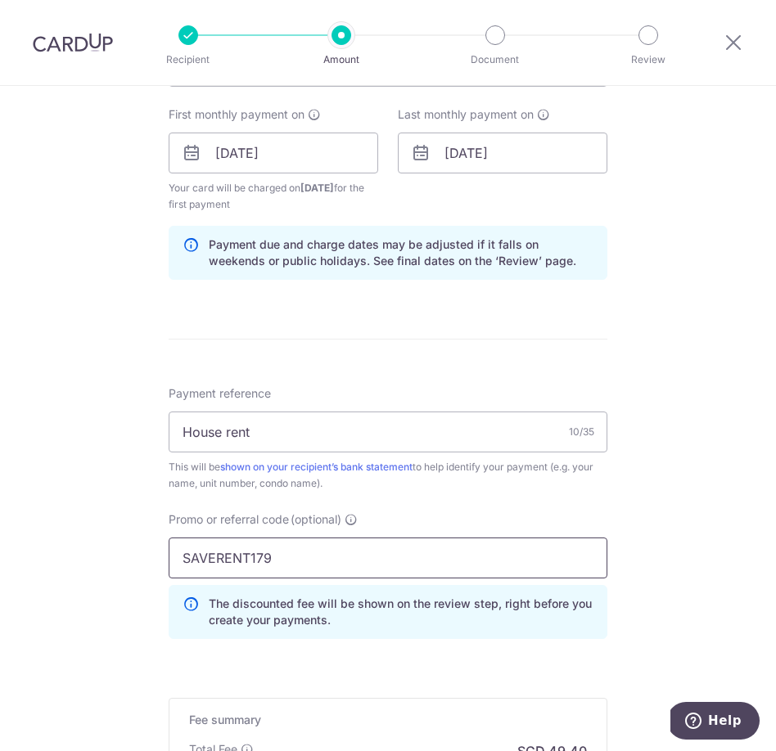
type input "SAVERENT179"
click at [723, 570] on div "Tell us more about your payment Enter payment amount SGD 1,900.00 1900.00 Recip…" at bounding box center [388, 168] width 776 height 1645
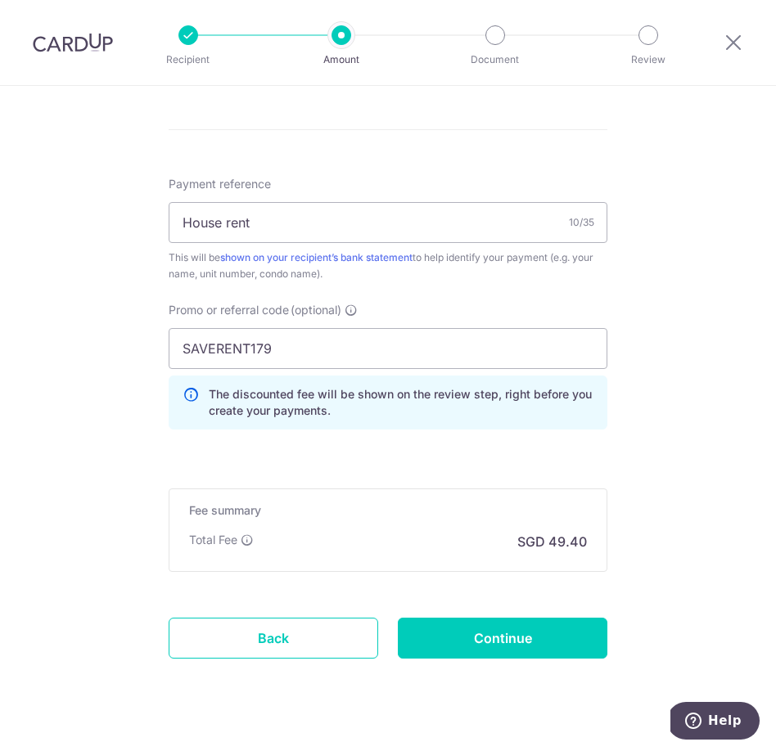
scroll to position [980, 0]
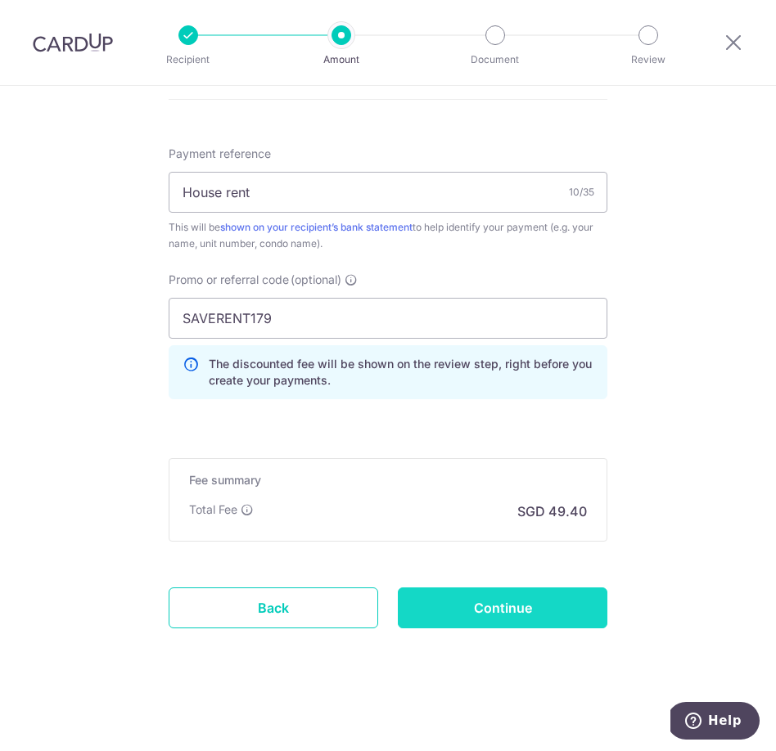
click at [561, 615] on input "Continue" at bounding box center [503, 608] width 210 height 41
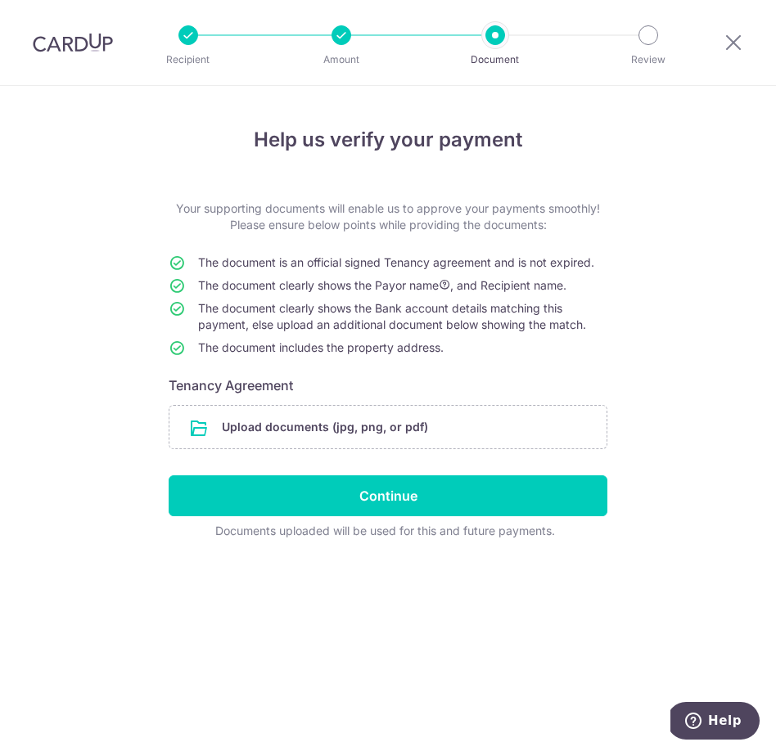
click at [607, 275] on div "Help us verify your payment Your supporting documents will enable us to approve…" at bounding box center [388, 418] width 776 height 665
click at [739, 43] on icon at bounding box center [733, 42] width 20 height 20
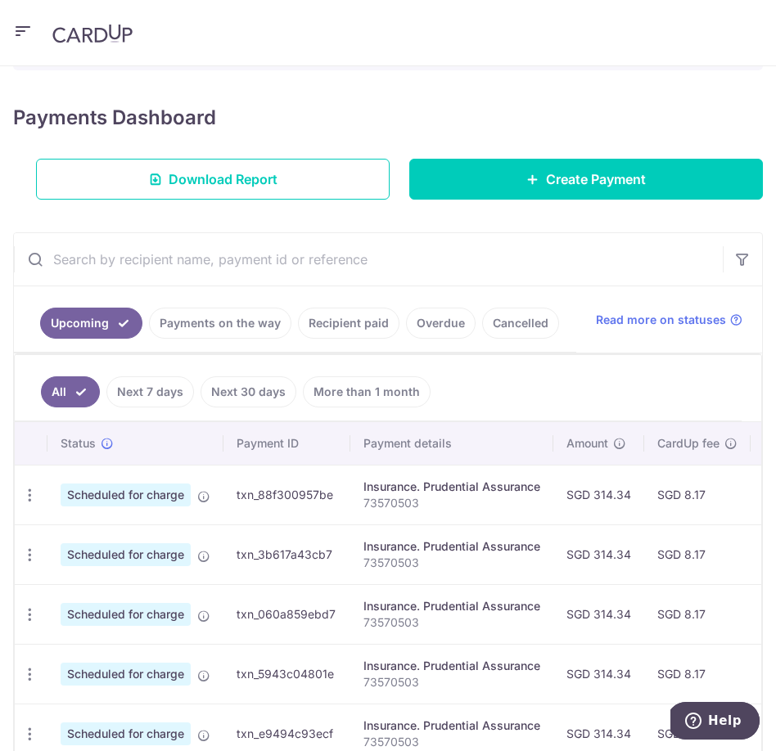
scroll to position [173, 0]
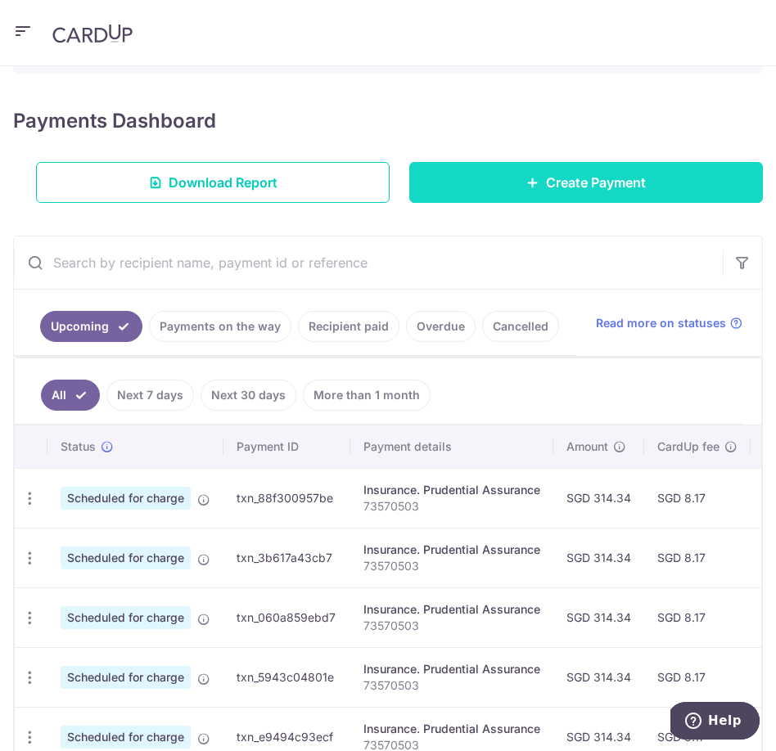
click at [579, 181] on span "Create Payment" at bounding box center [596, 183] width 100 height 20
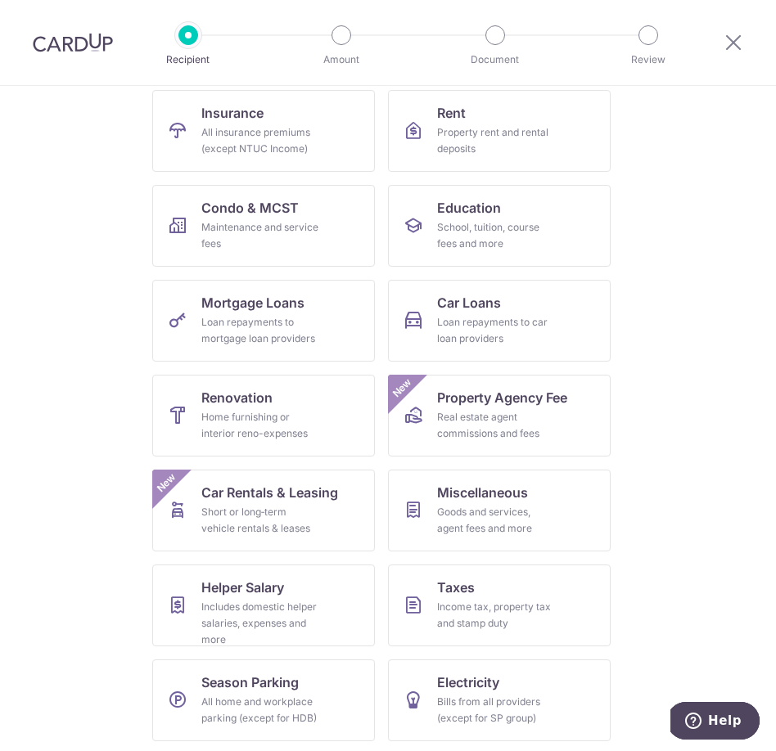
scroll to position [171, 0]
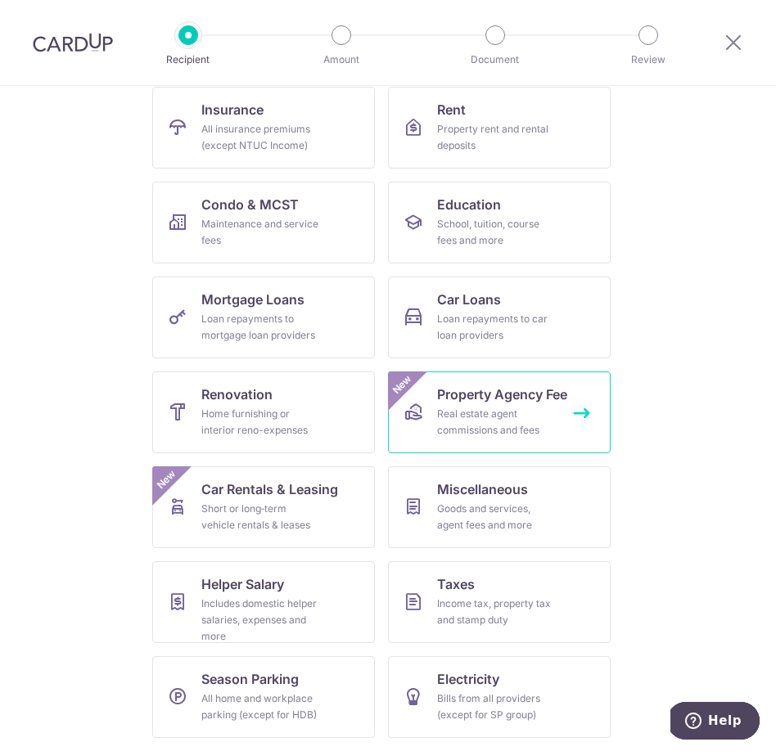
click at [549, 408] on div "Real estate agent commissions and fees" at bounding box center [496, 422] width 118 height 33
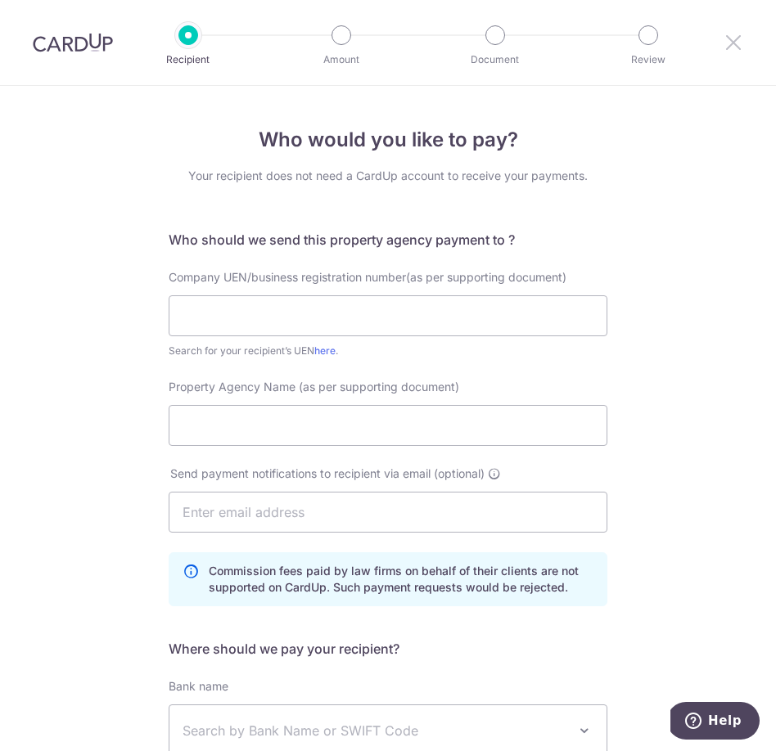
click at [728, 47] on icon at bounding box center [733, 42] width 20 height 20
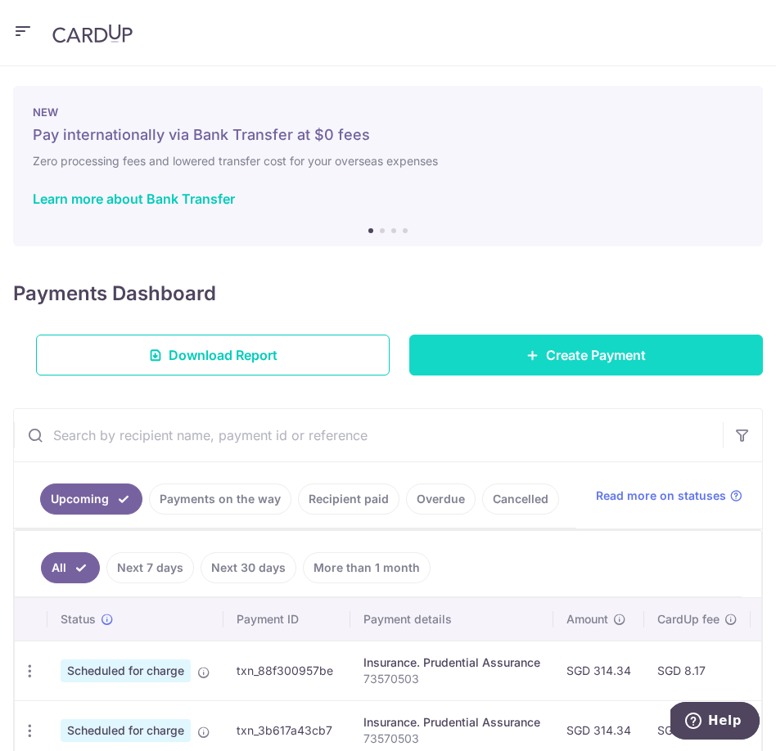
click at [528, 350] on icon at bounding box center [532, 355] width 13 height 13
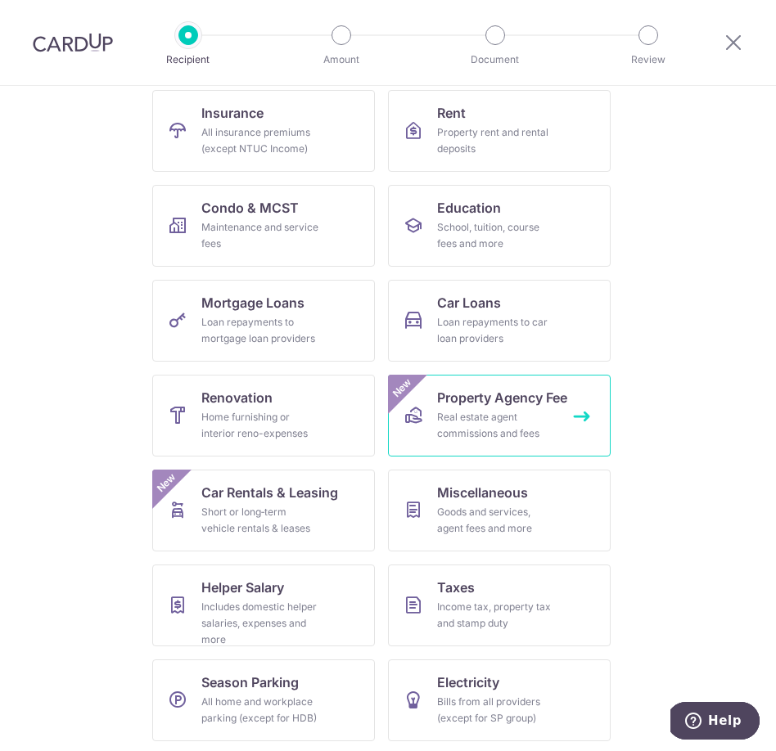
scroll to position [171, 0]
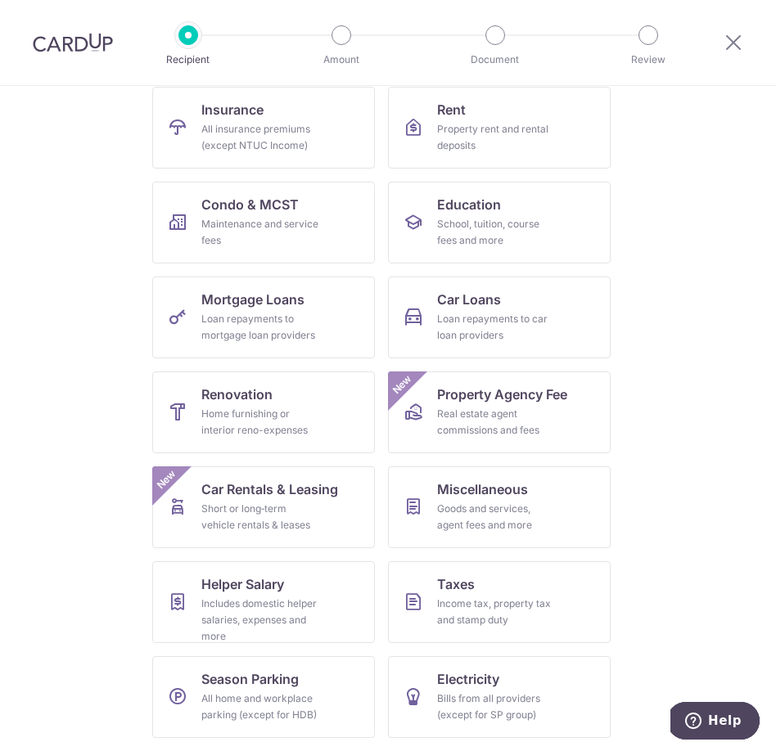
click at [620, 498] on ul "Insurance All insurance premiums (except NTUC Income) Rent Property rent and re…" at bounding box center [387, 419] width 671 height 665
click at [547, 586] on link "Taxes Income tax, property tax and stamp duty" at bounding box center [499, 602] width 223 height 82
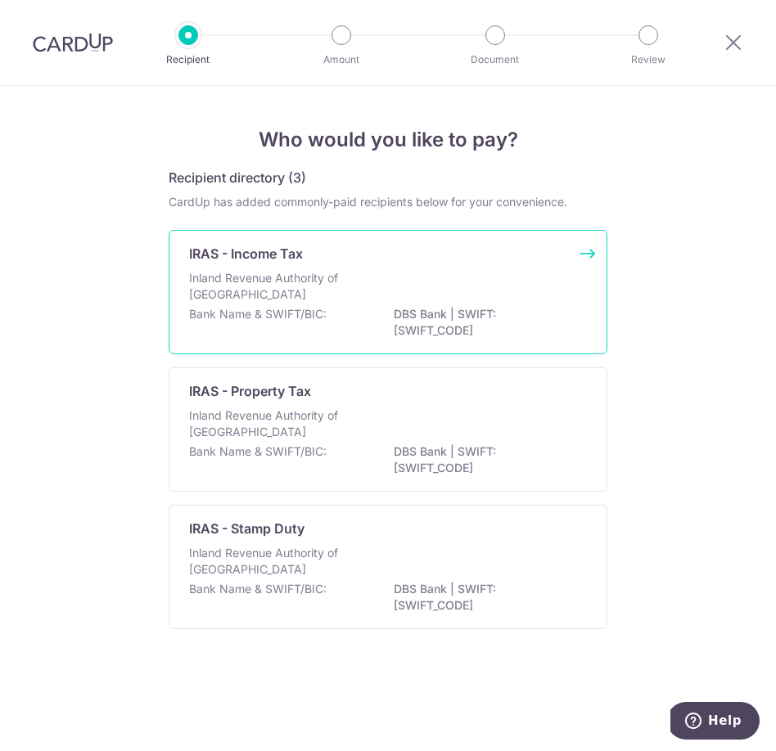
click at [391, 284] on div "Inland Revenue Authority of Singapore" at bounding box center [388, 288] width 398 height 36
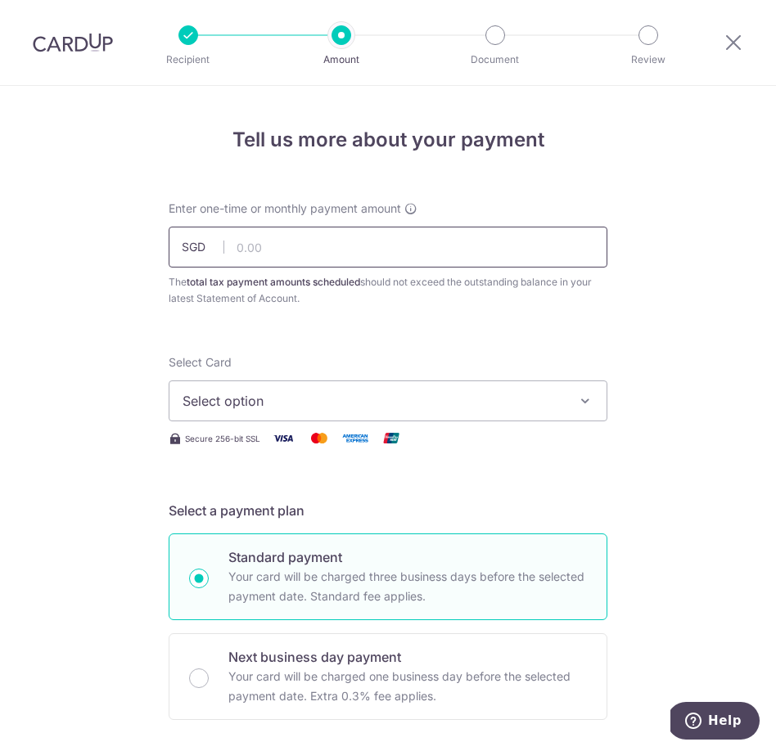
click at [398, 257] on input "text" at bounding box center [388, 247] width 439 height 41
click at [371, 403] on span "Select option" at bounding box center [372, 401] width 381 height 20
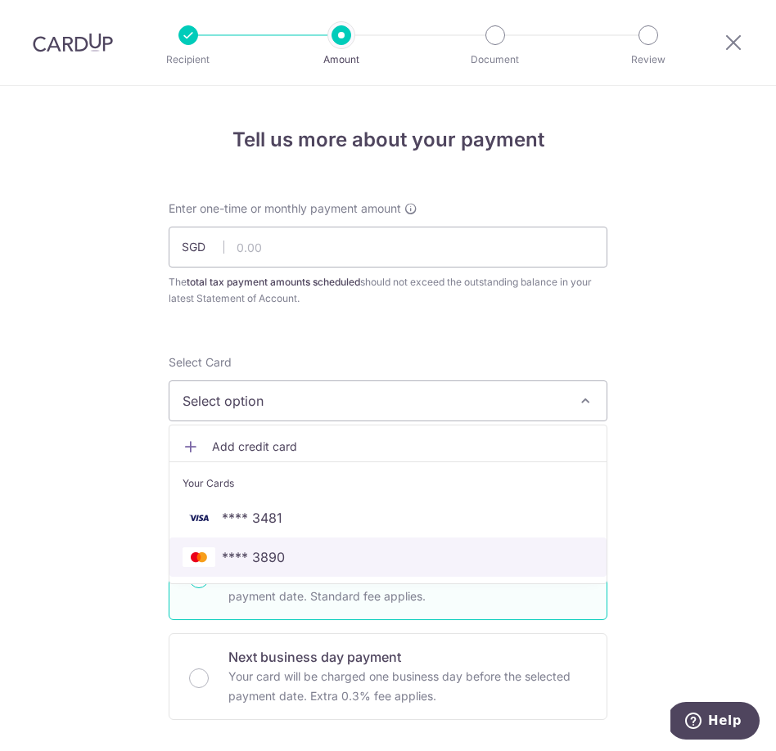
click at [325, 570] on link "**** 3890" at bounding box center [387, 557] width 437 height 39
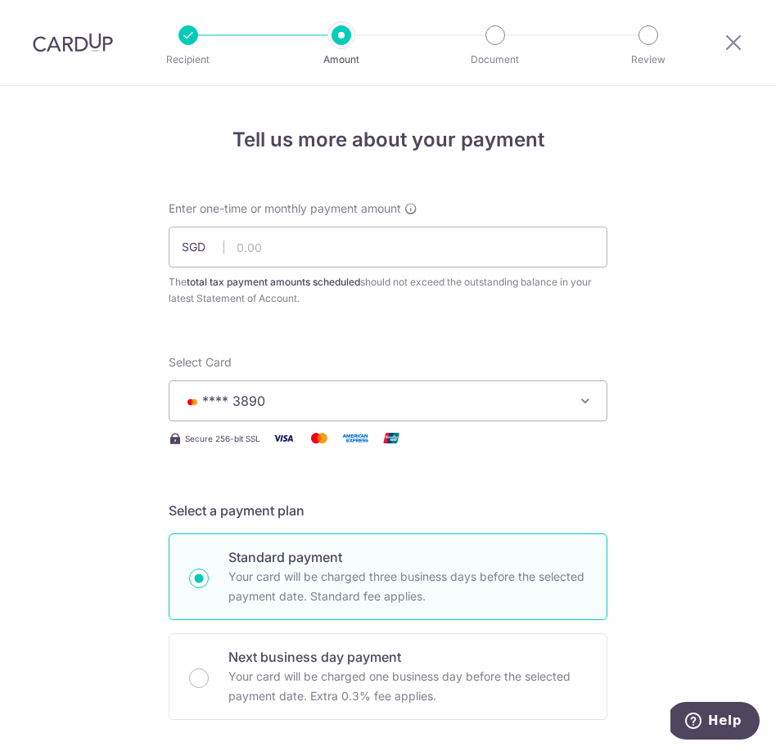
click at [364, 268] on div "Enter one-time or monthly payment amount SGD The total tax payment amounts sche…" at bounding box center [388, 253] width 439 height 106
click at [370, 237] on input "text" at bounding box center [388, 247] width 439 height 41
type input "363.91"
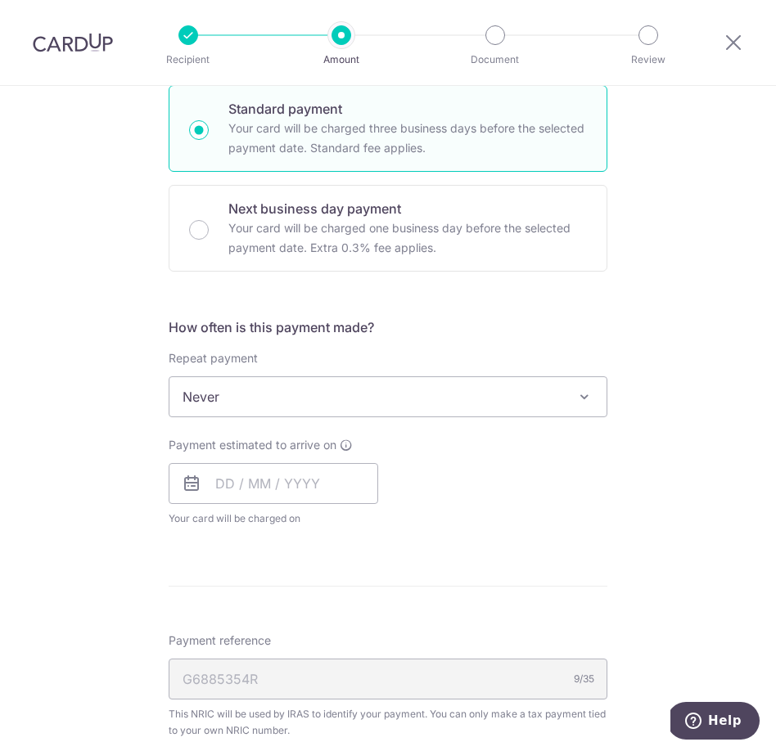
scroll to position [498, 0]
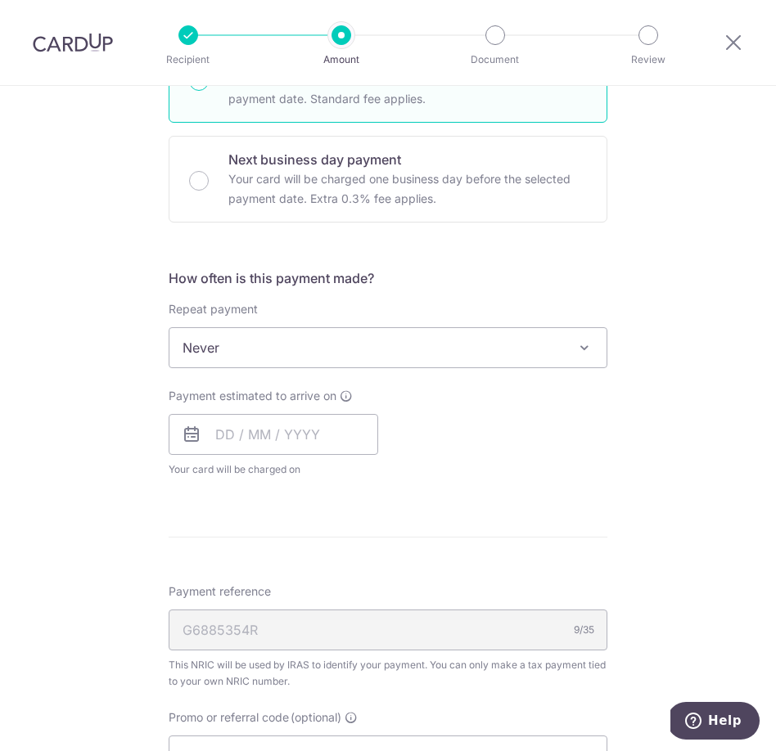
click at [592, 349] on span at bounding box center [584, 348] width 20 height 20
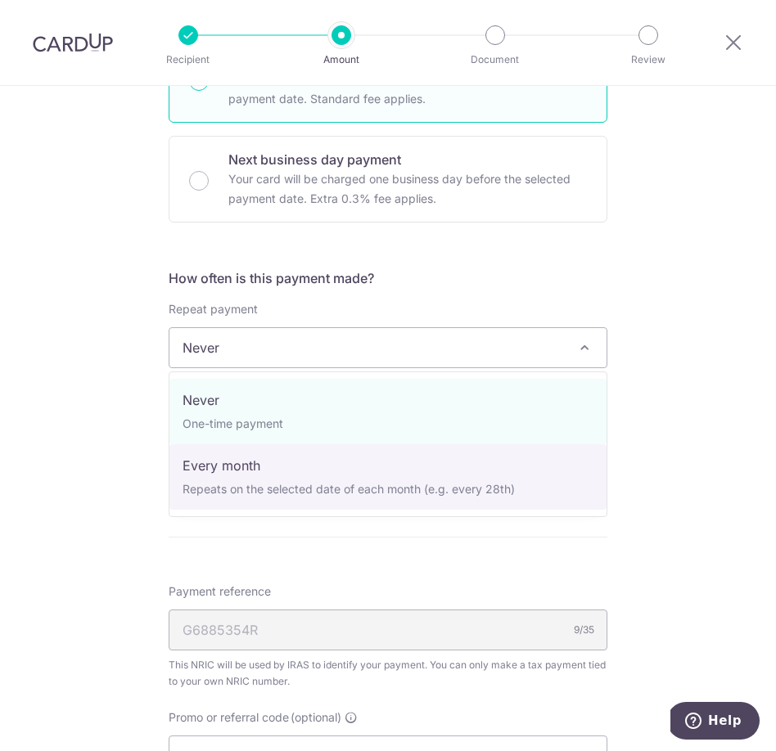
select select "3"
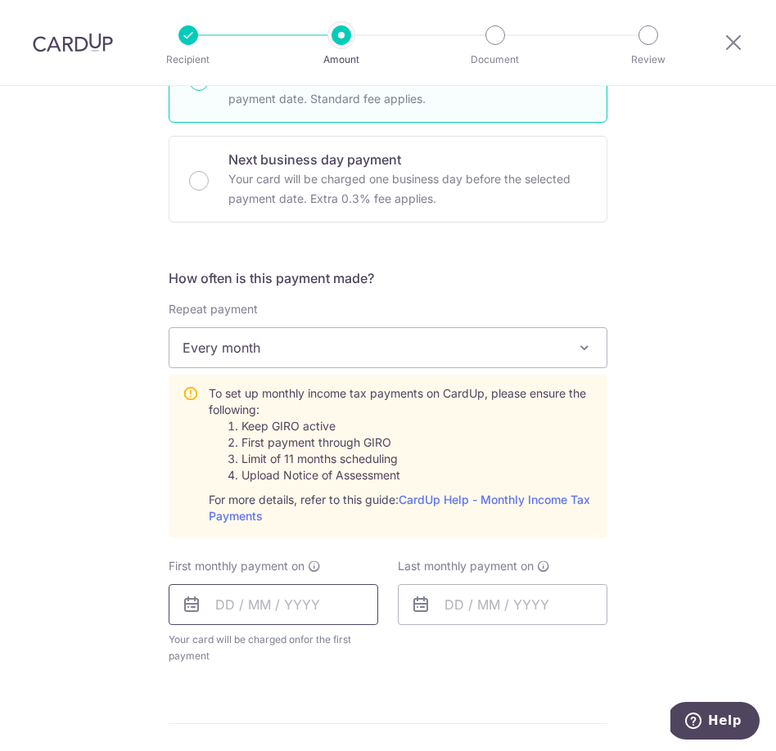
click at [216, 603] on input "text" at bounding box center [274, 604] width 210 height 41
click at [109, 573] on div "Tell us more about your payment Enter one-time or monthly payment amount SGD 36…" at bounding box center [388, 445] width 776 height 1714
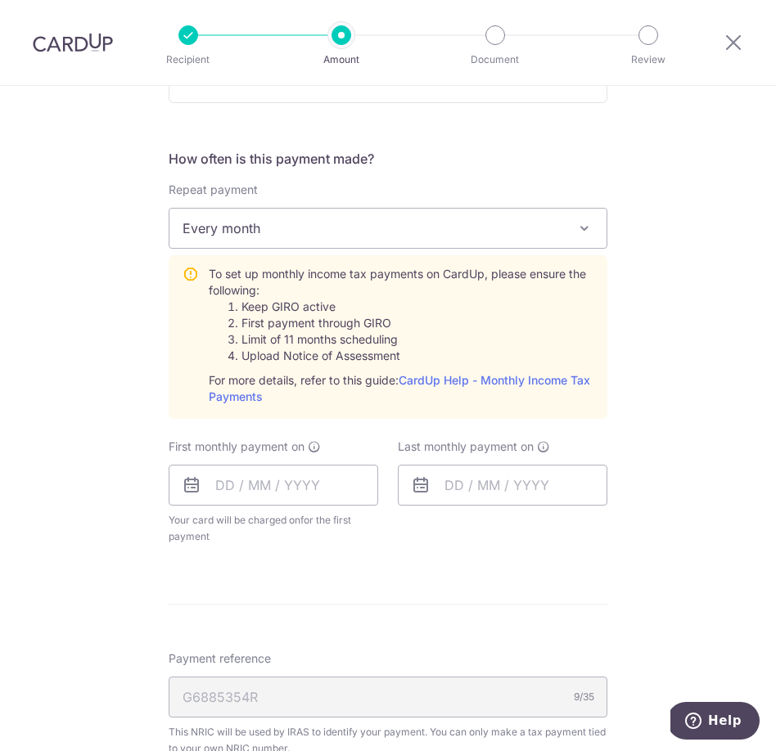
scroll to position [930, 0]
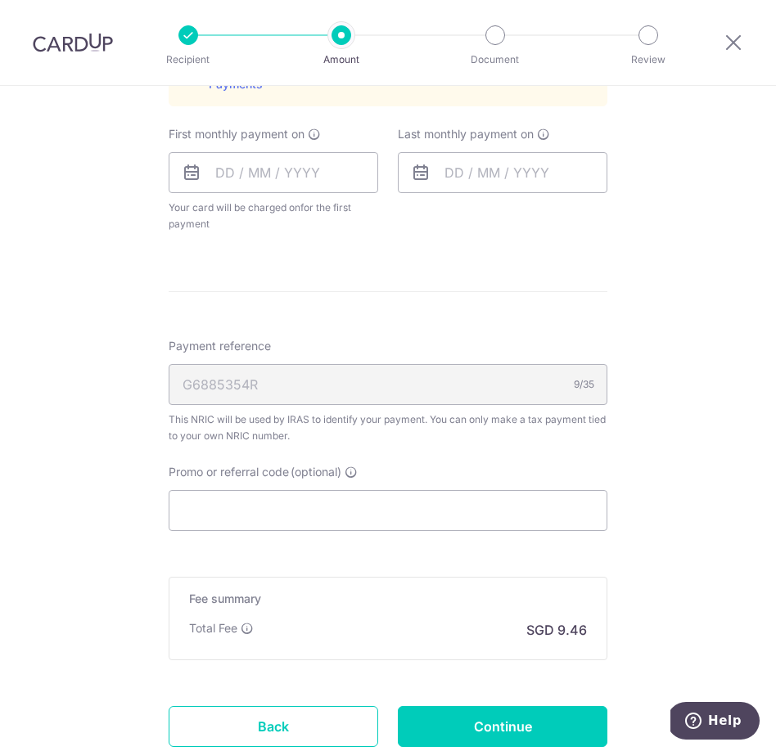
click at [191, 170] on icon at bounding box center [192, 173] width 20 height 20
click at [223, 172] on input "text" at bounding box center [274, 172] width 210 height 41
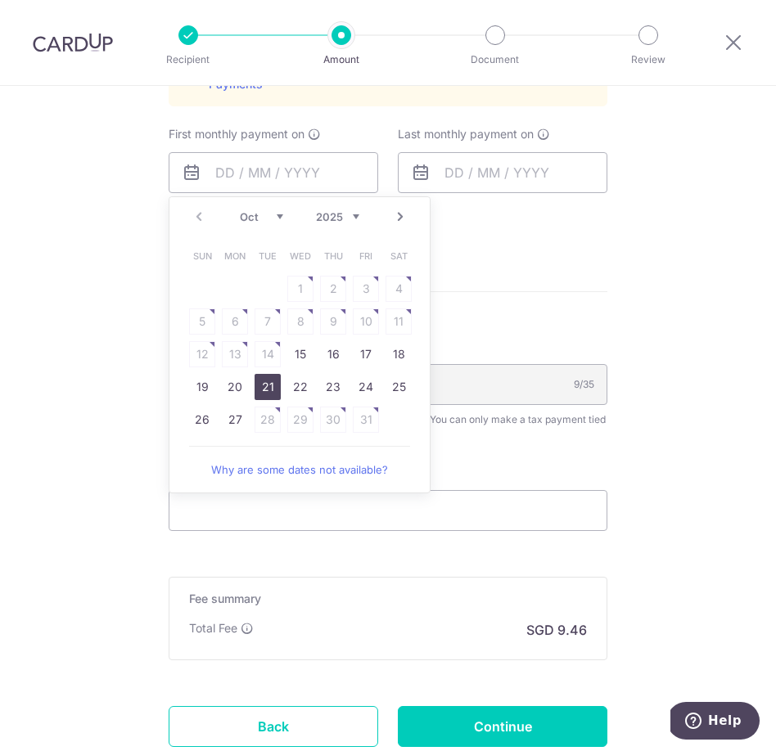
click at [260, 383] on link "21" at bounding box center [268, 387] width 26 height 26
type input "[DATE]"
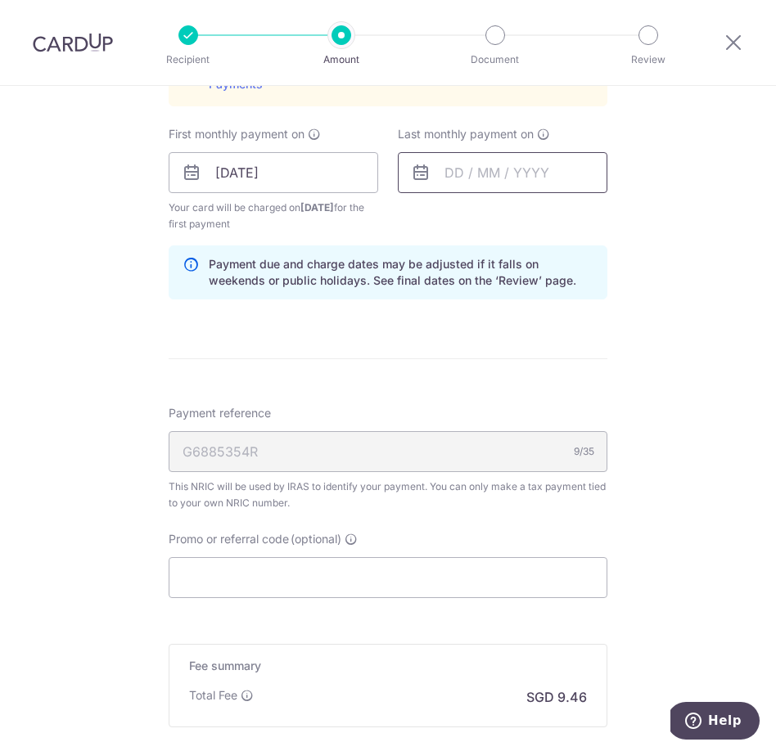
click at [451, 163] on input "text" at bounding box center [503, 172] width 210 height 41
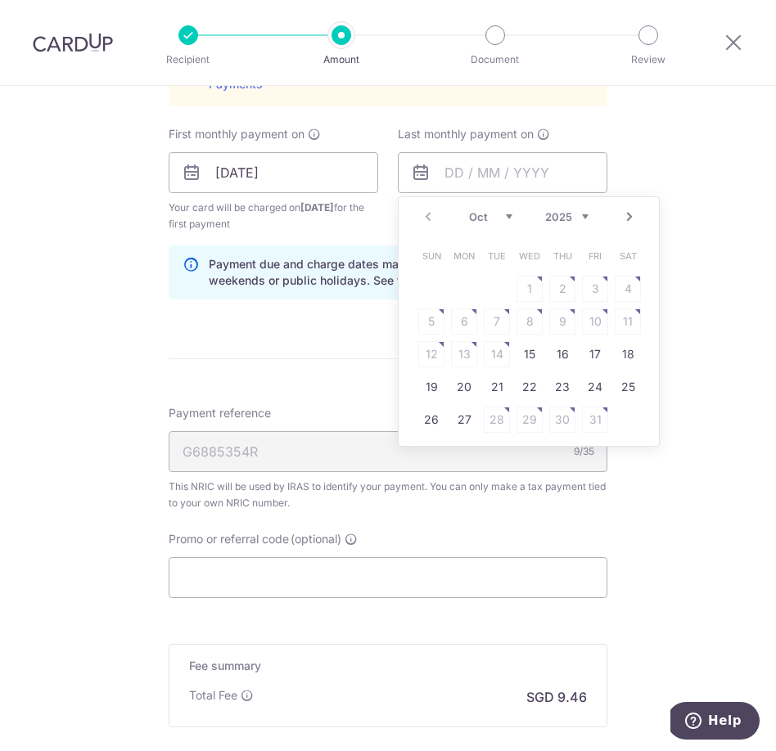
click at [590, 223] on div "Prev Next Oct Nov Dec 2025 2026" at bounding box center [529, 216] width 260 height 39
click at [587, 219] on select "2025 2026" at bounding box center [566, 216] width 43 height 13
click at [425, 211] on link "Prev" at bounding box center [428, 217] width 20 height 20
click at [471, 390] on link "21" at bounding box center [464, 387] width 26 height 26
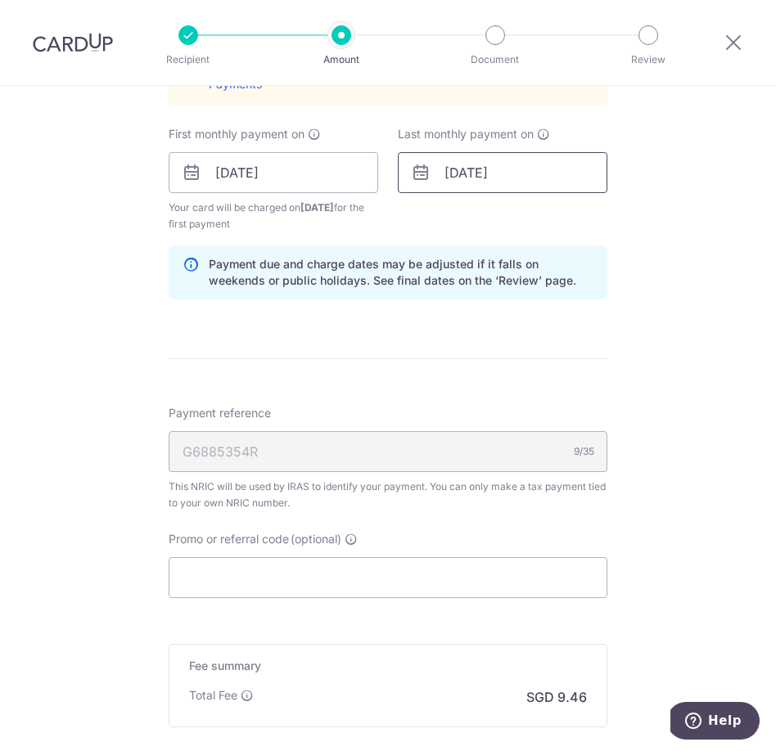
click at [493, 170] on input "21/09/2026" at bounding box center [503, 172] width 210 height 41
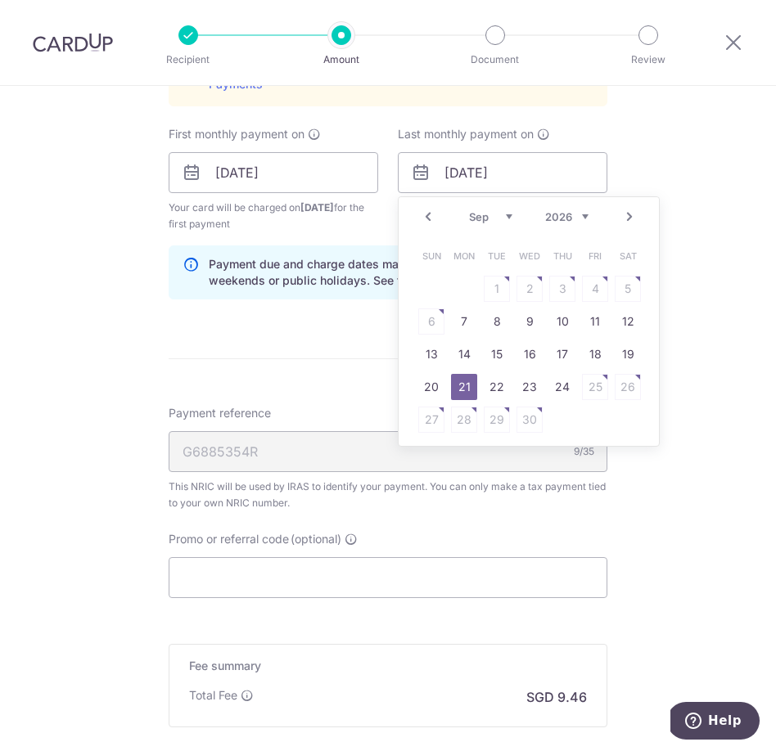
click at [627, 219] on link "Next" at bounding box center [630, 217] width 20 height 20
click at [532, 385] on link "21" at bounding box center [529, 387] width 26 height 26
type input "21/10/2026"
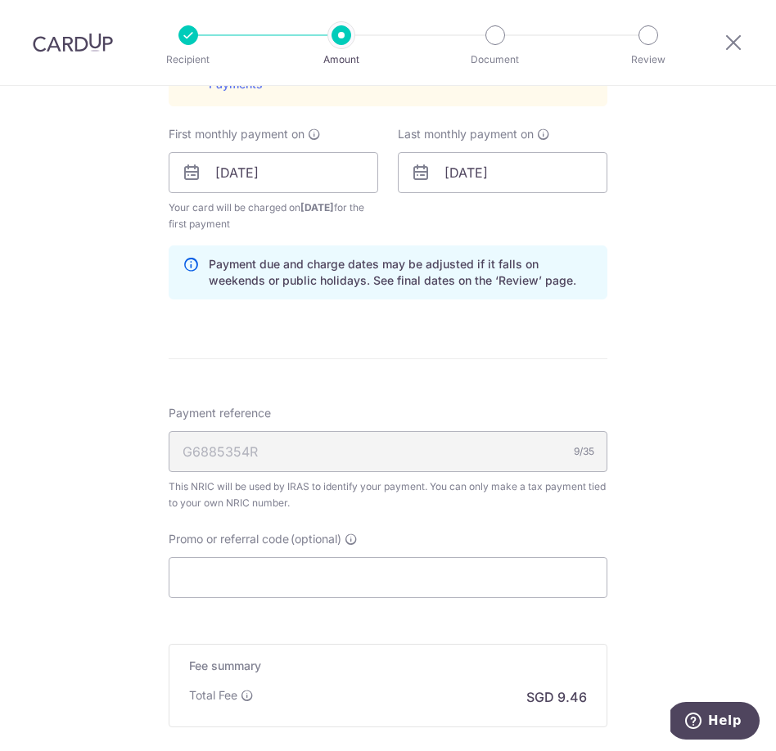
click at [518, 344] on form "Enter one-time or monthly payment amount SGD 363.91 363.91 The total tax paymen…" at bounding box center [388, 65] width 439 height 1589
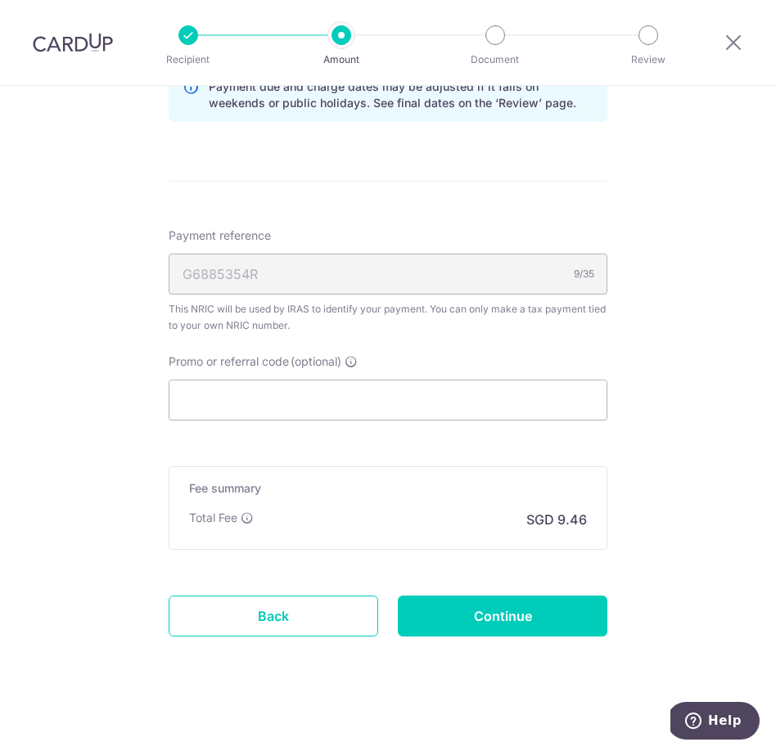
scroll to position [1115, 0]
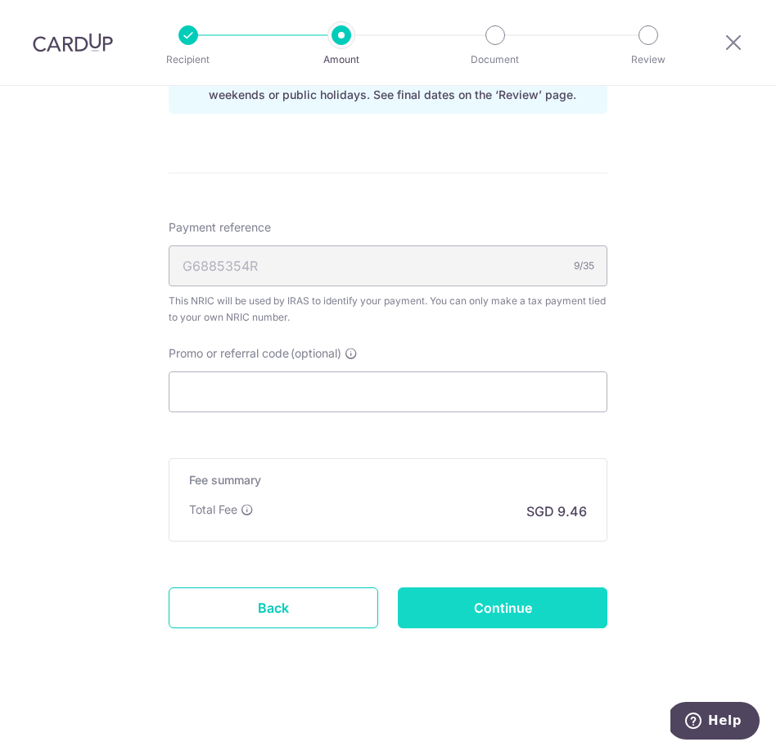
click at [486, 606] on input "Continue" at bounding box center [503, 608] width 210 height 41
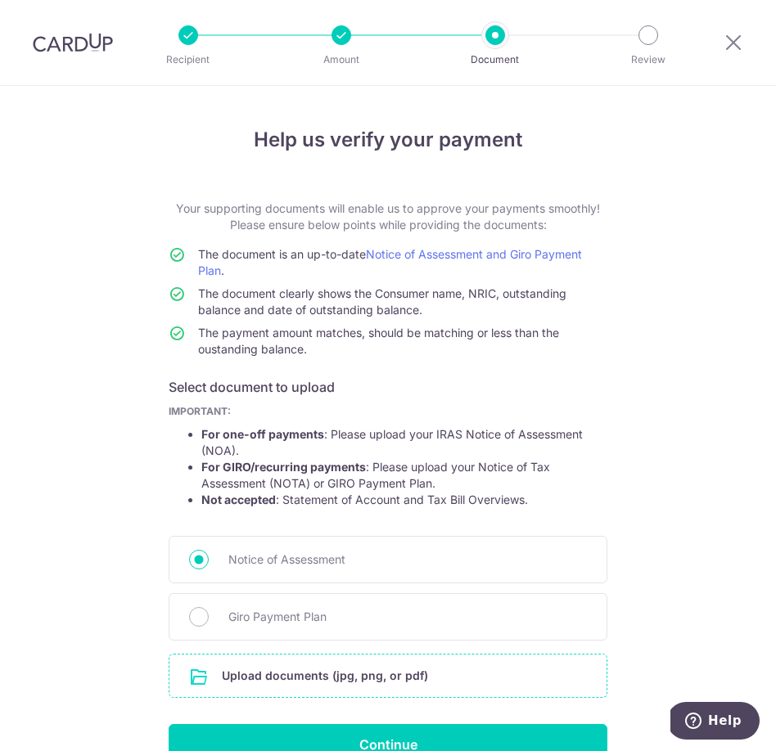
click at [448, 678] on input "file" at bounding box center [387, 676] width 437 height 43
click at [387, 683] on input "file" at bounding box center [387, 676] width 437 height 43
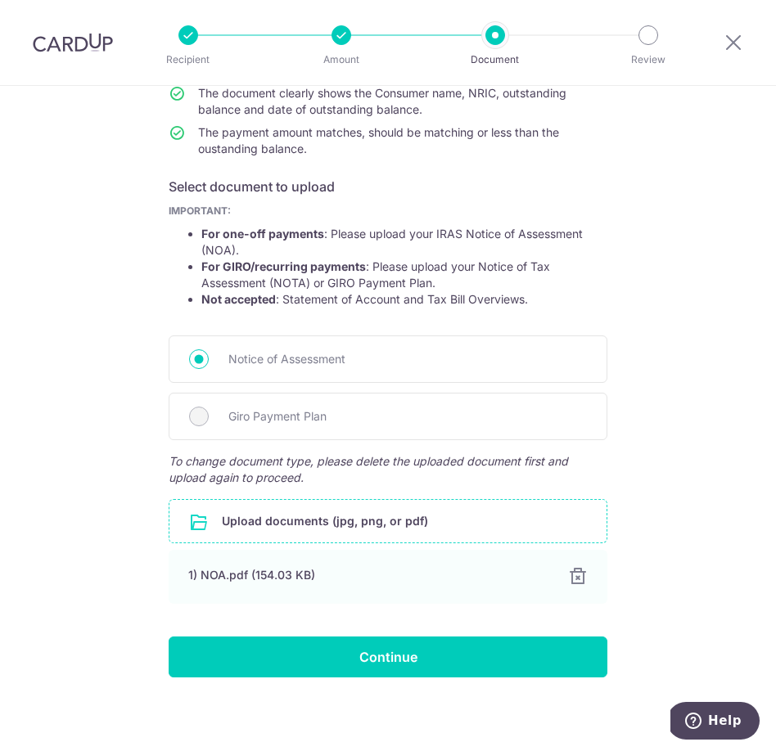
scroll to position [204, 0]
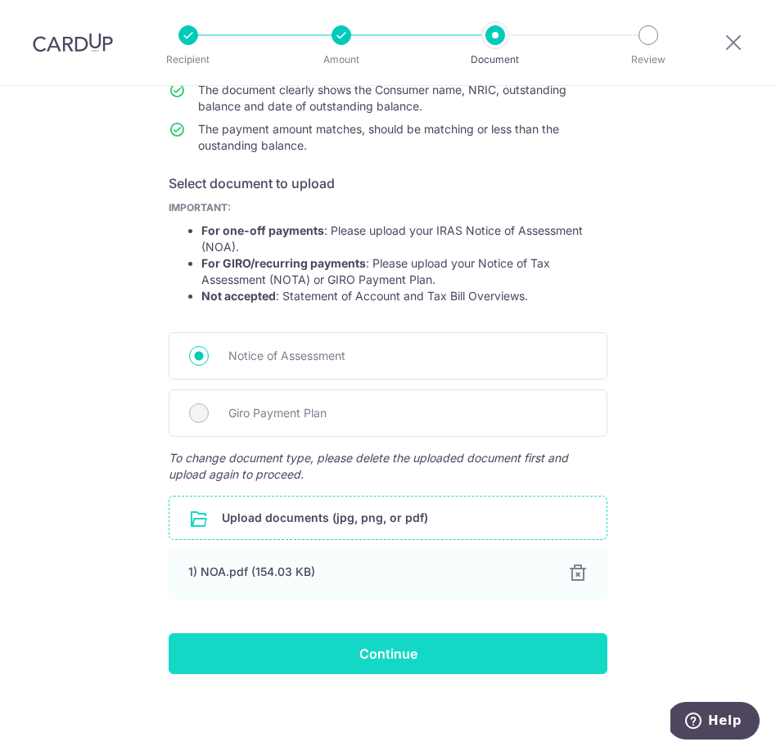
click at [533, 658] on input "Continue" at bounding box center [388, 653] width 439 height 41
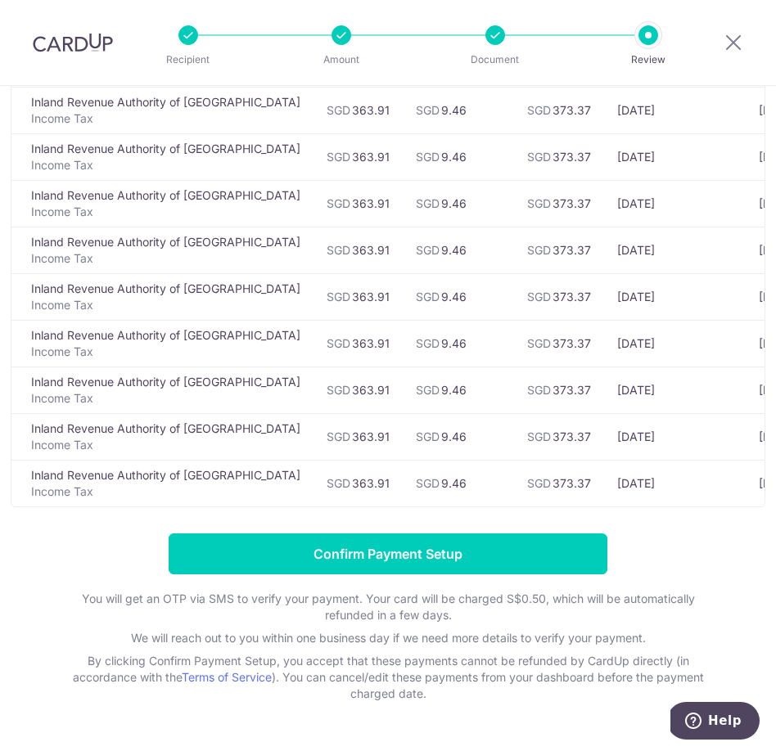
scroll to position [361, 0]
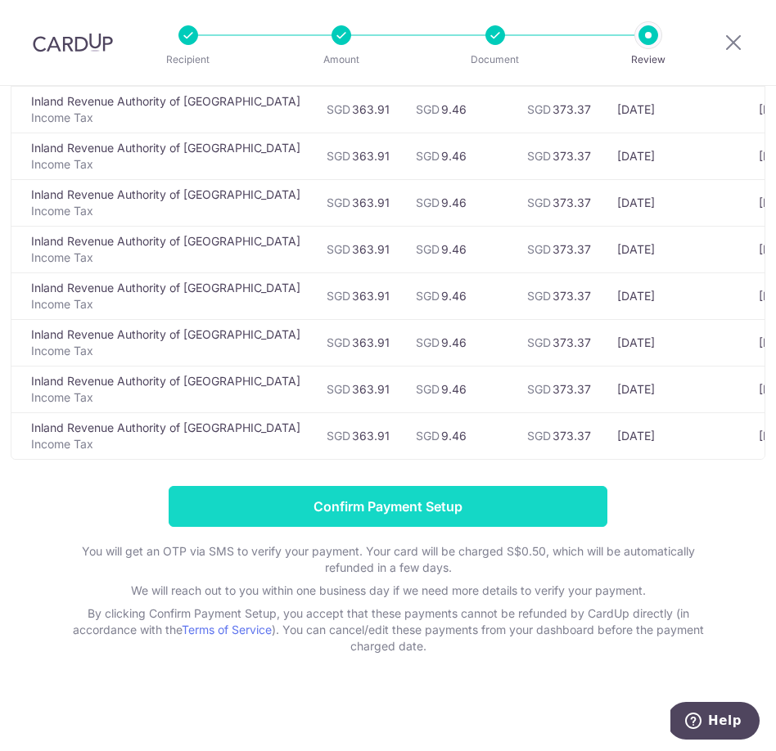
click at [494, 513] on input "Confirm Payment Setup" at bounding box center [388, 506] width 439 height 41
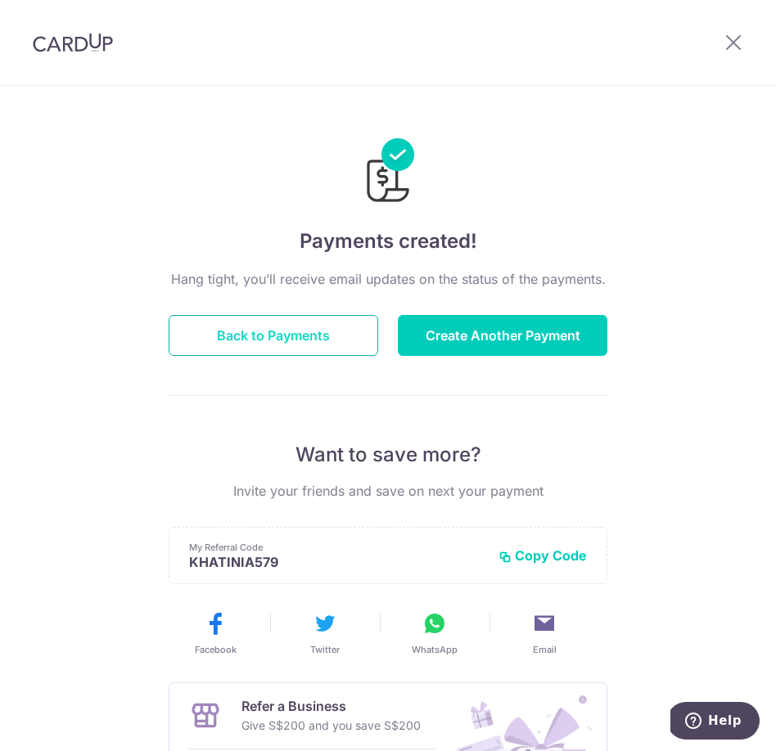
click at [349, 343] on button "Back to Payments" at bounding box center [274, 335] width 210 height 41
